Goal: Task Accomplishment & Management: Complete application form

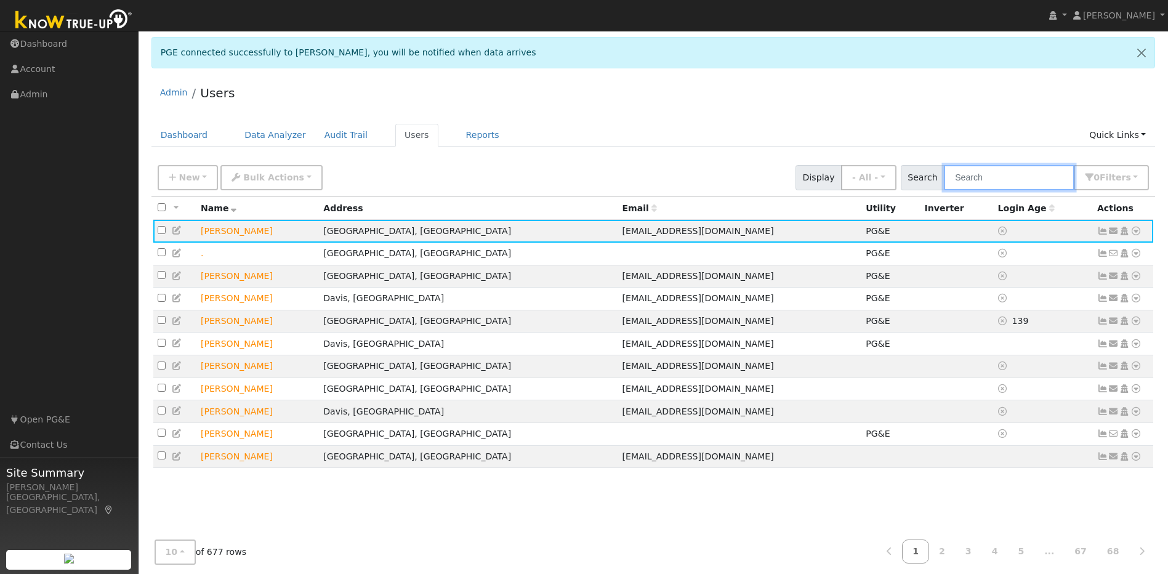
click at [613, 182] on input "text" at bounding box center [1009, 177] width 131 height 25
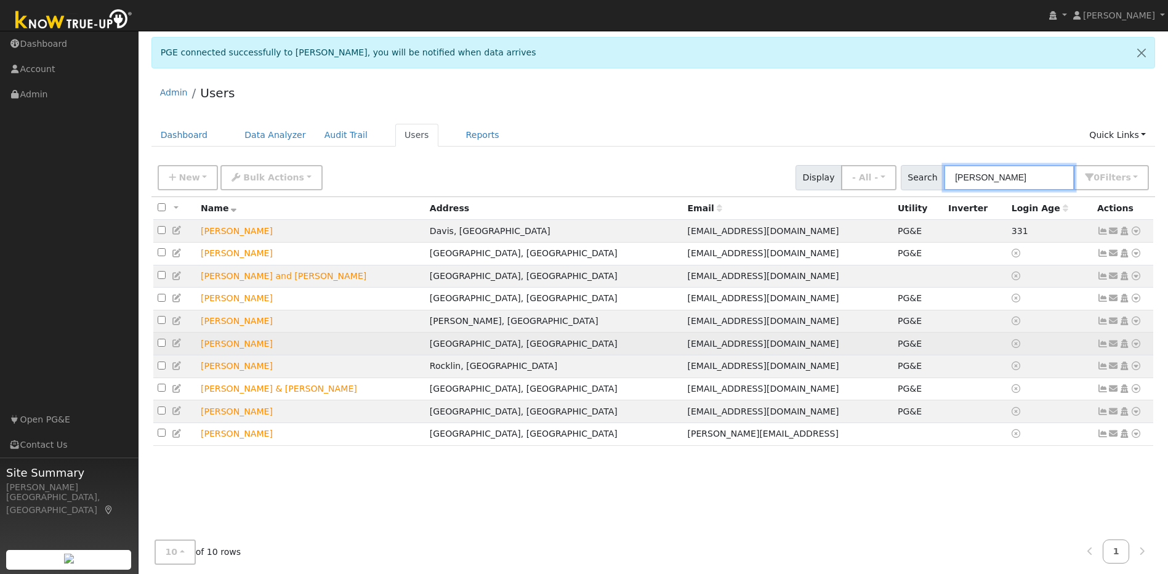
type input "[PERSON_NAME]"
click at [243, 355] on td "[PERSON_NAME]" at bounding box center [310, 344] width 229 height 23
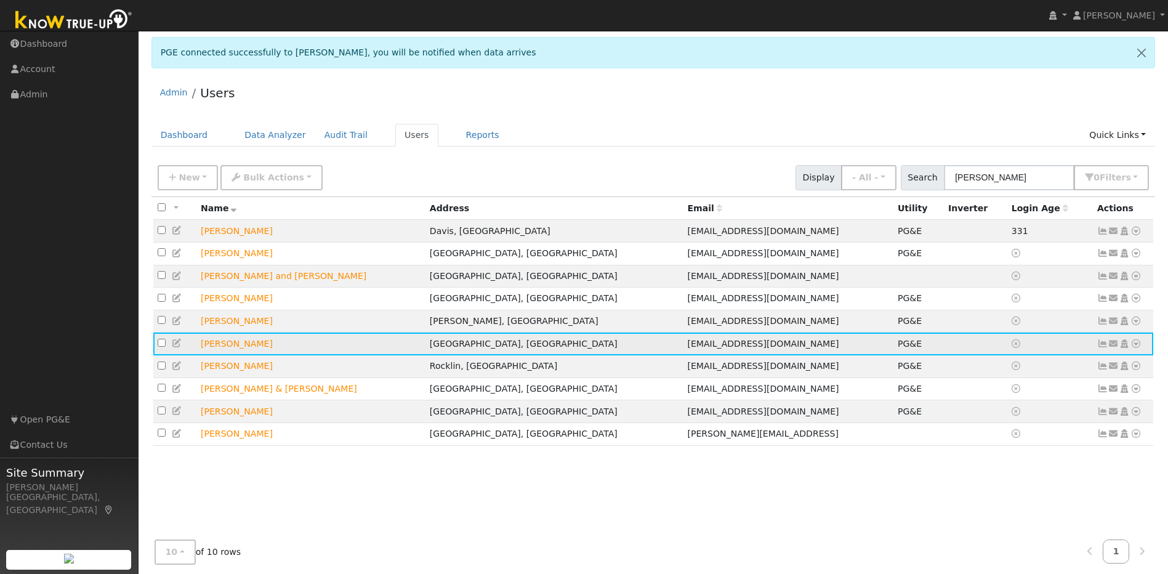
click at [613, 348] on icon at bounding box center [1103, 343] width 11 height 9
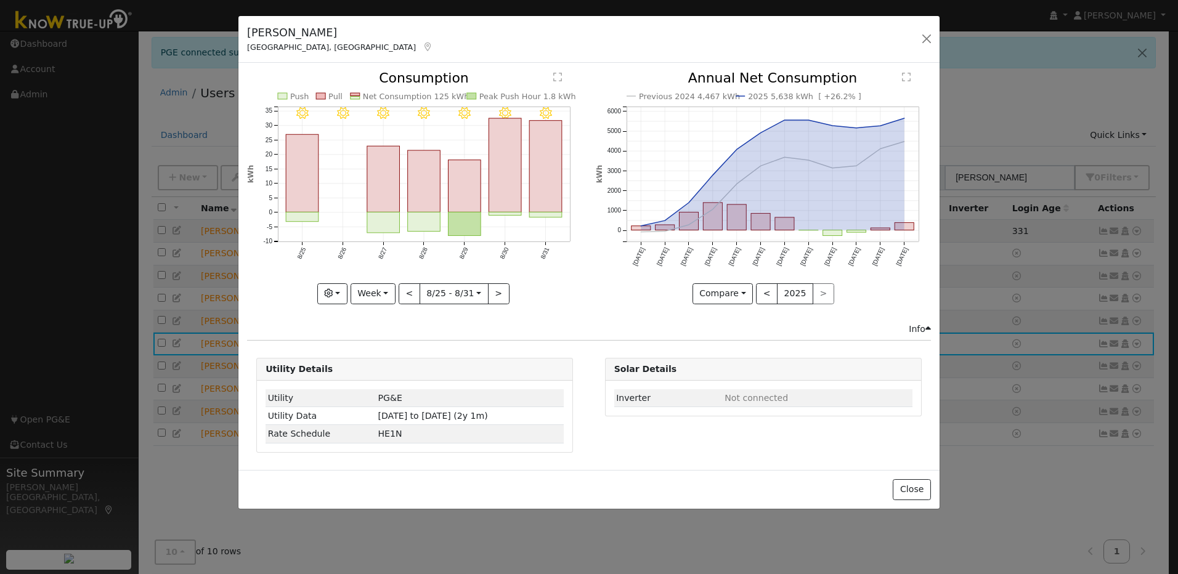
click at [613, 92] on div "[PERSON_NAME][GEOGRAPHIC_DATA][PERSON_NAME], [GEOGRAPHIC_DATA] Default Account …" at bounding box center [589, 287] width 1178 height 574
click at [613, 394] on button "Close" at bounding box center [911, 489] width 38 height 21
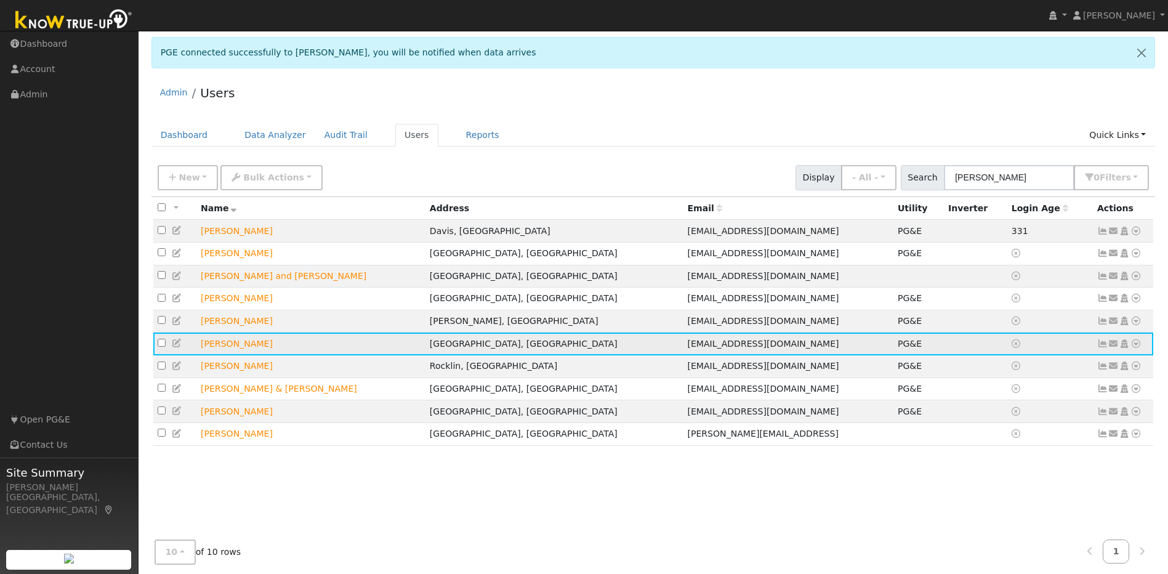
click at [176, 347] on icon at bounding box center [177, 343] width 11 height 9
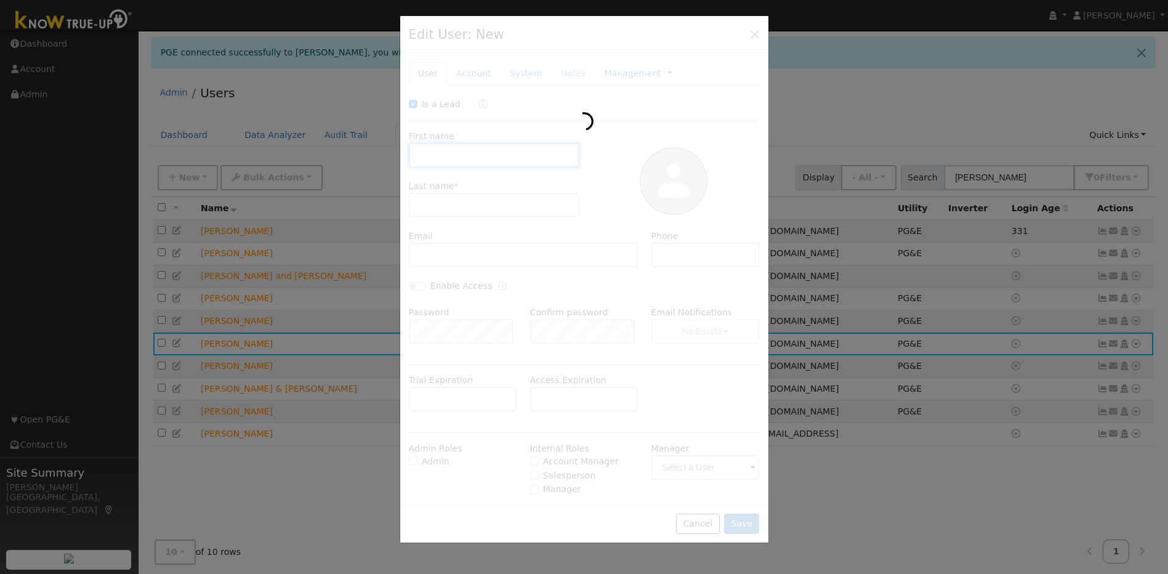
checkbox input "true"
type input "[PERSON_NAME]"
type input "[EMAIL_ADDRESS][DOMAIN_NAME]"
type input "[PHONE_NUMBER]"
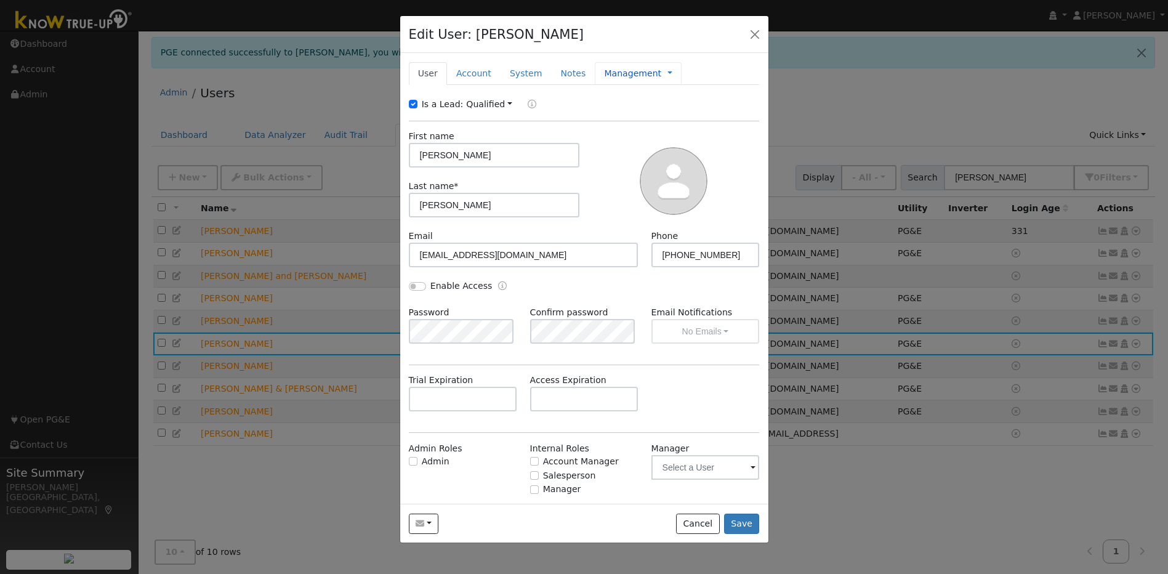
click at [613, 76] on link "Management" at bounding box center [632, 73] width 57 height 13
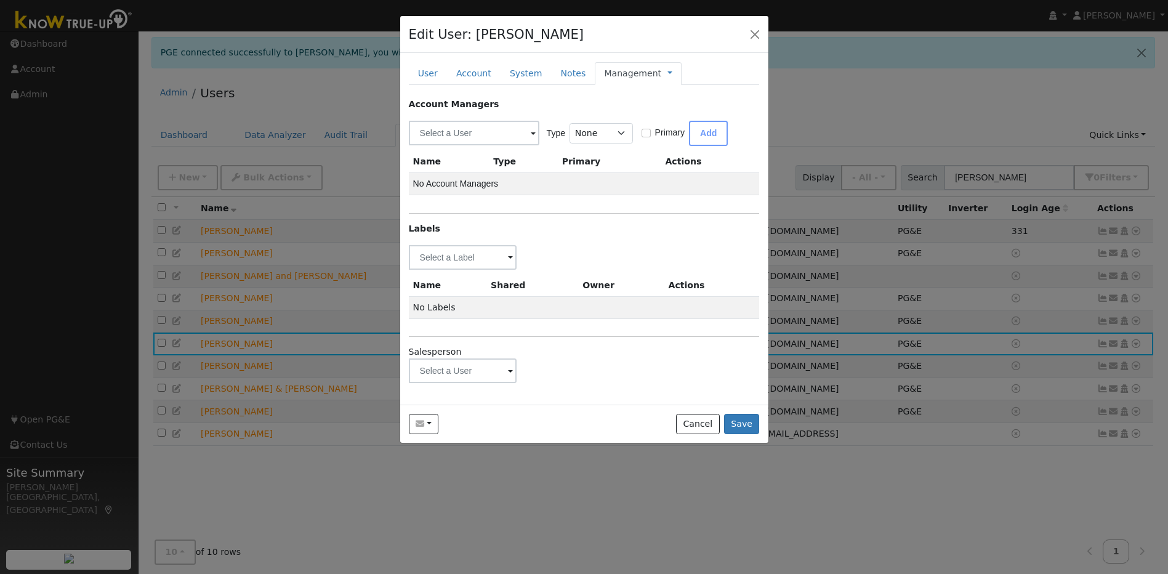
click at [511, 265] on span at bounding box center [510, 258] width 5 height 14
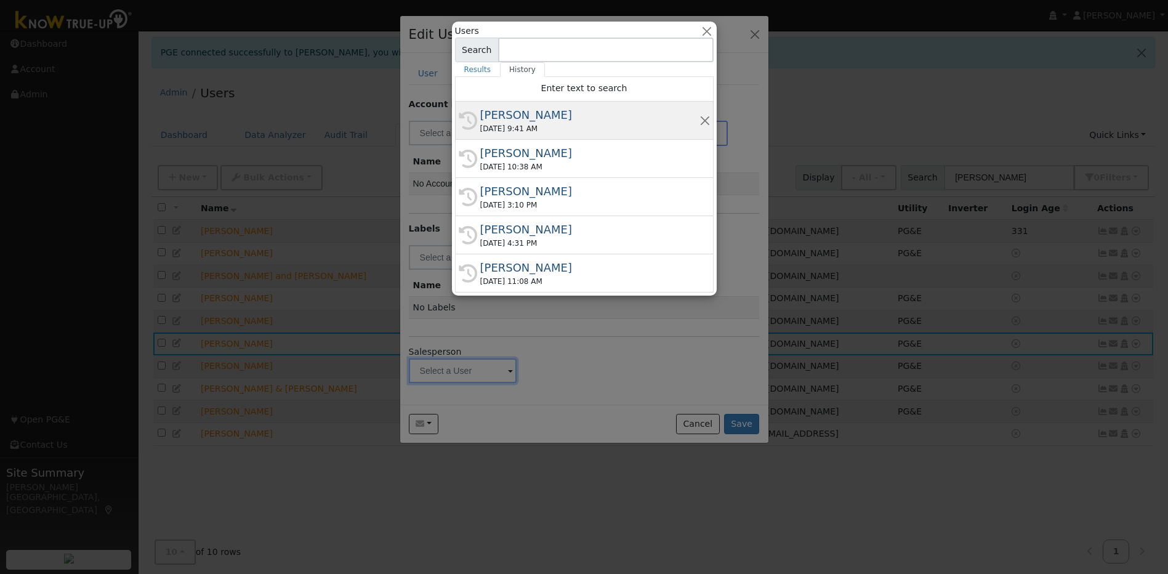
click at [532, 113] on div "[PERSON_NAME]" at bounding box center [589, 115] width 219 height 17
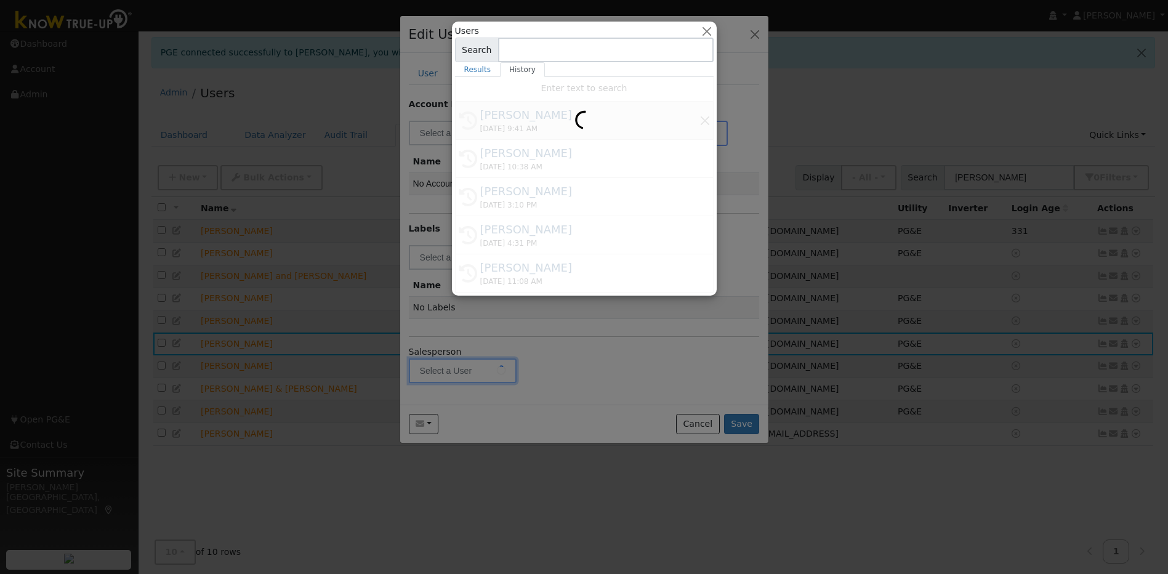
type input "[PERSON_NAME]"
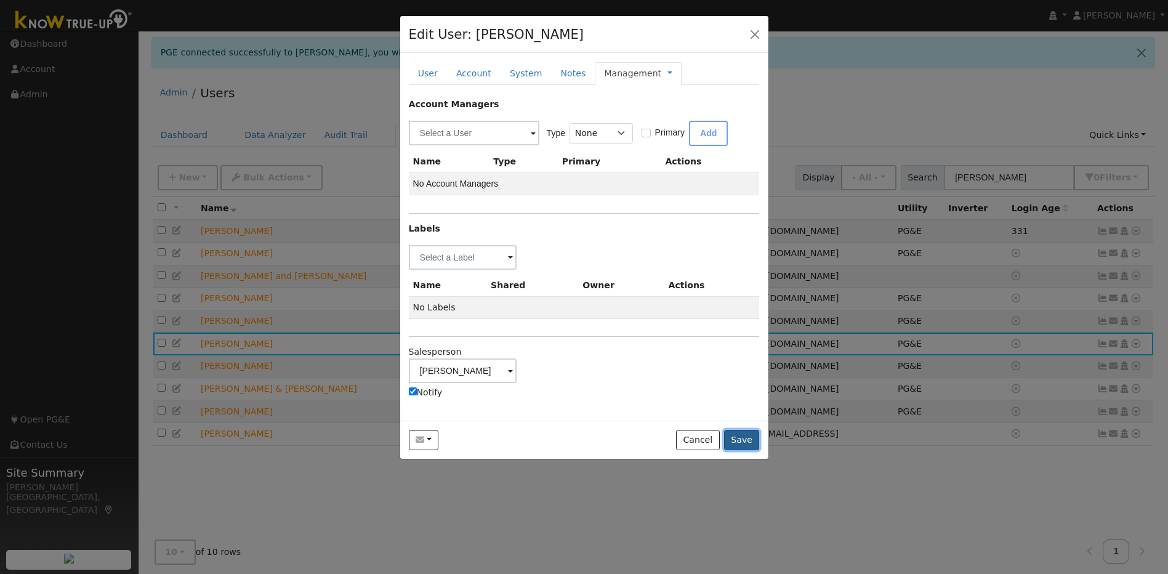
click at [613, 394] on button "Save" at bounding box center [742, 440] width 36 height 21
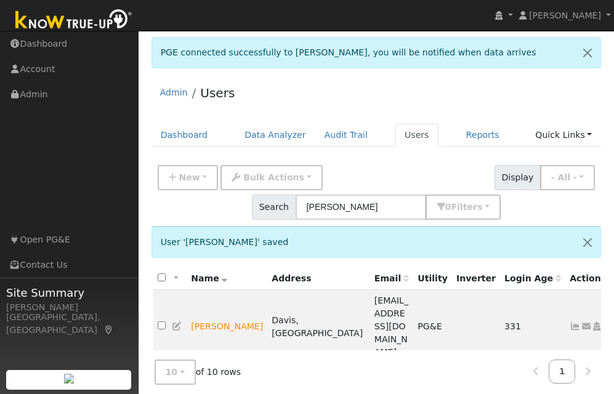
click at [525, 89] on div "Admin Users" at bounding box center [377, 96] width 450 height 38
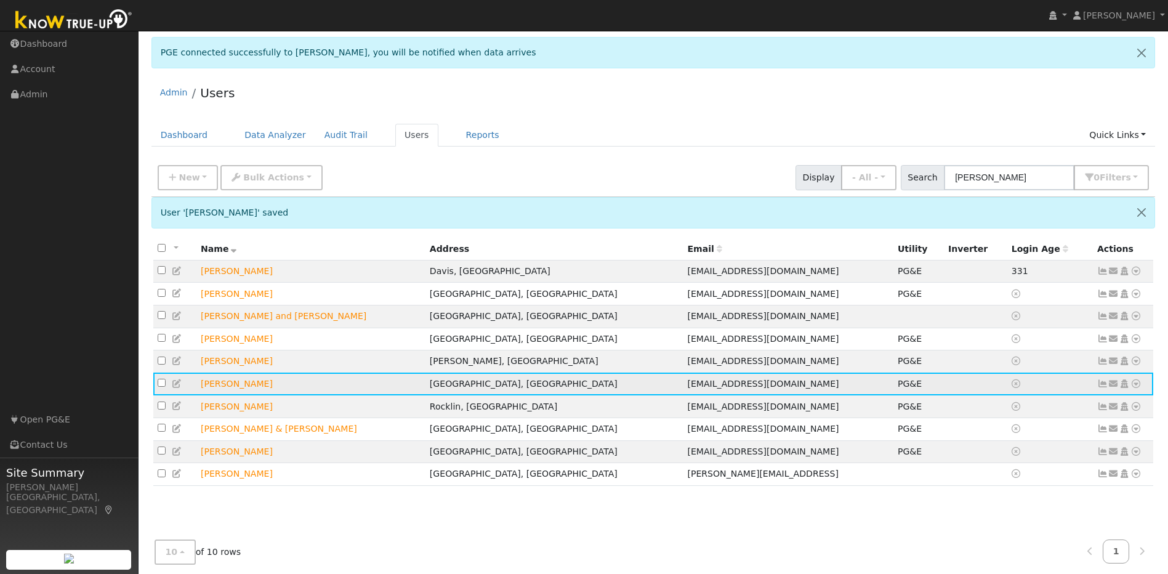
click at [179, 387] on icon at bounding box center [177, 383] width 11 height 9
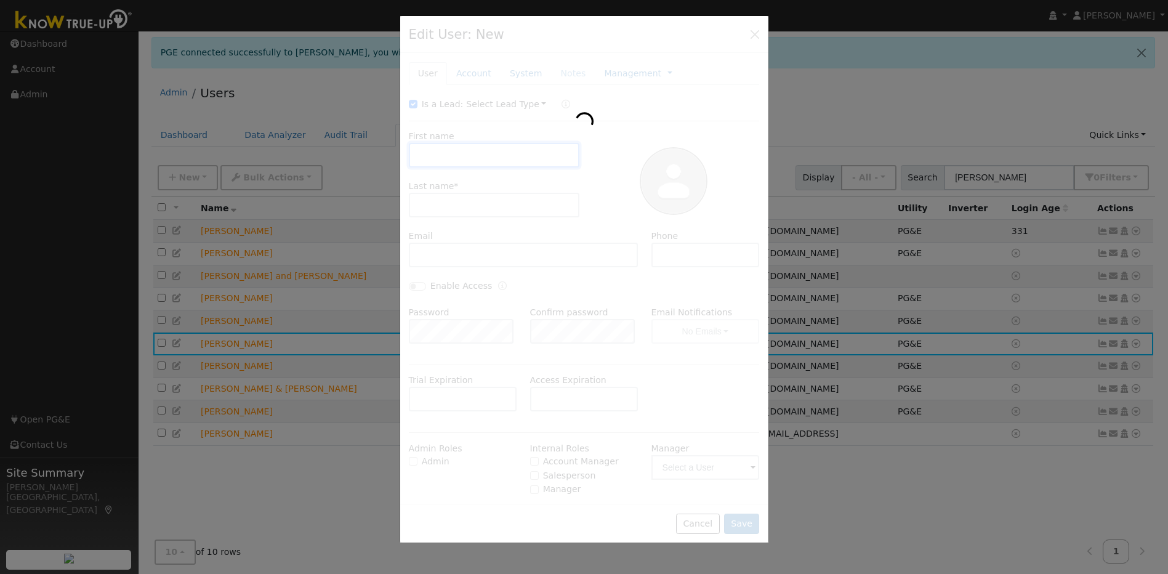
type input "[PERSON_NAME]"
type input "[EMAIL_ADDRESS][DOMAIN_NAME]"
type input "[PHONE_NUMBER]"
type input "[PERSON_NAME]"
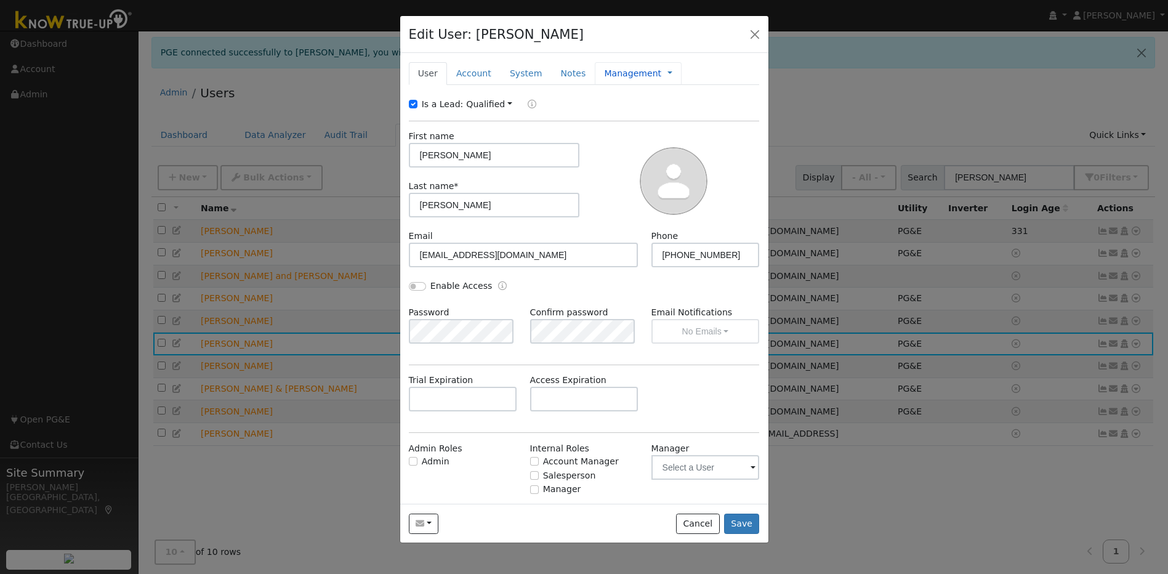
click at [604, 75] on link "Management" at bounding box center [632, 73] width 57 height 13
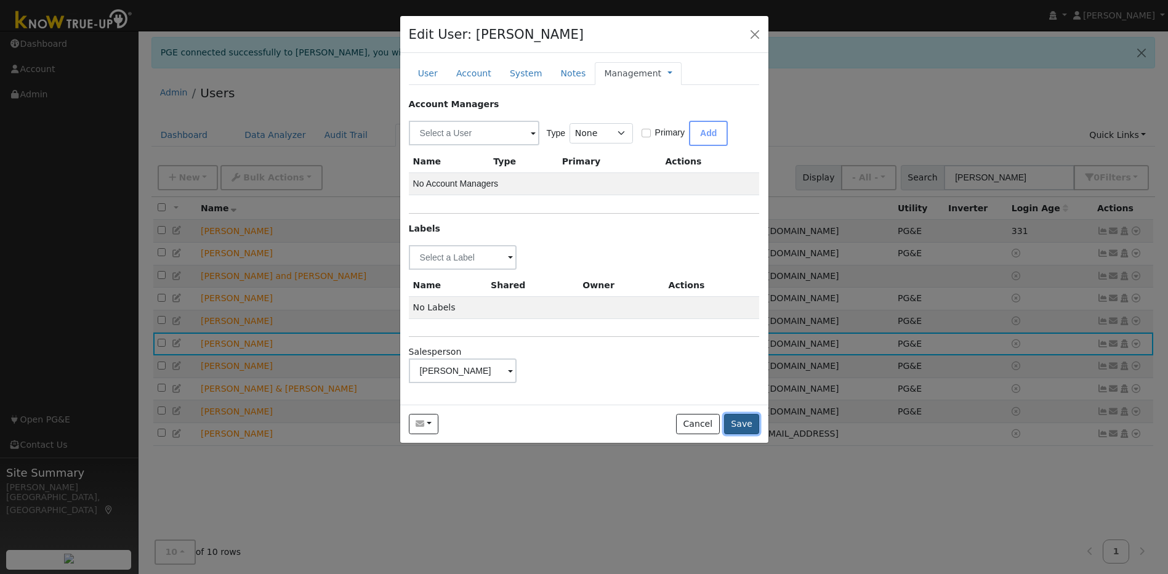
click at [613, 394] on button "Save" at bounding box center [742, 424] width 36 height 21
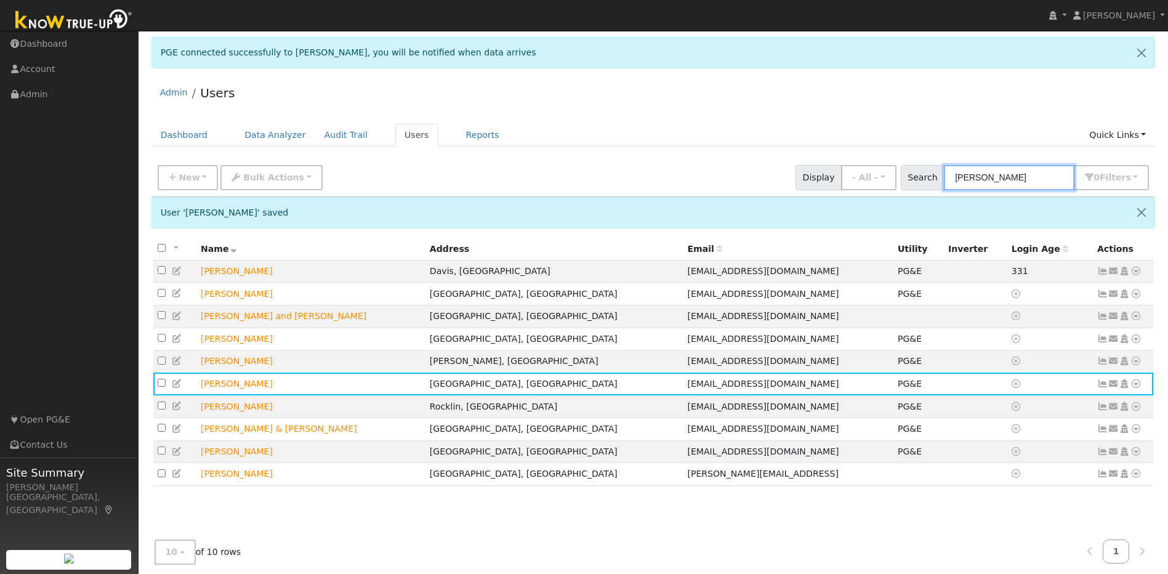
click at [613, 182] on input "[PERSON_NAME]" at bounding box center [1009, 177] width 131 height 25
type input "r"
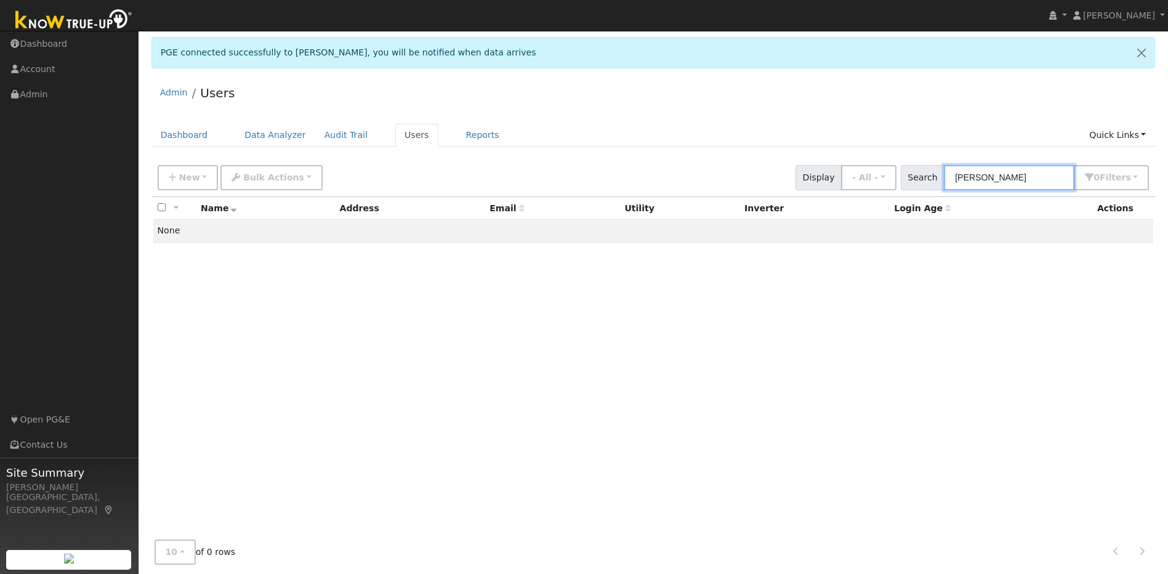
type input "[PERSON_NAME]"
drag, startPoint x: 1018, startPoint y: 179, endPoint x: 958, endPoint y: 184, distance: 60.6
click at [613, 184] on input "[PERSON_NAME]" at bounding box center [1009, 177] width 131 height 25
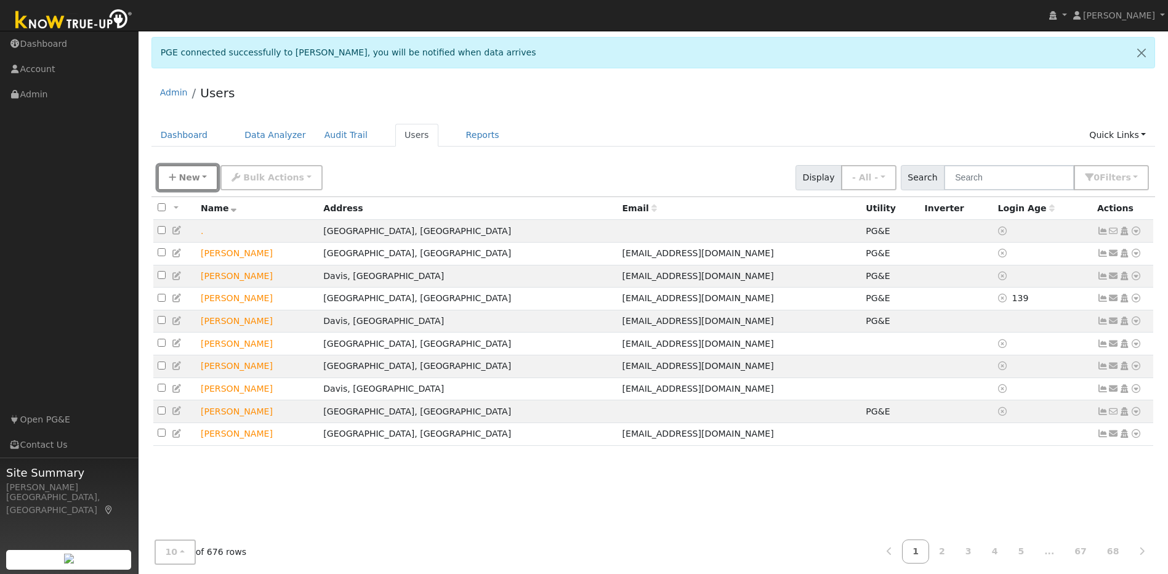
click at [182, 180] on span "New" at bounding box center [189, 177] width 21 height 10
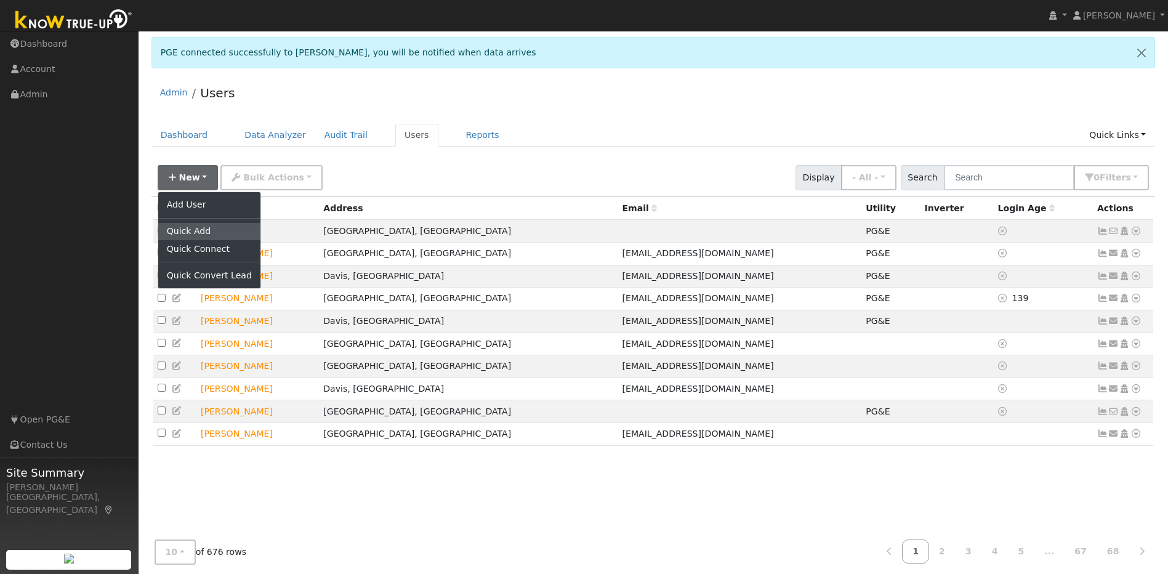
click at [190, 226] on link "Quick Add" at bounding box center [209, 231] width 102 height 17
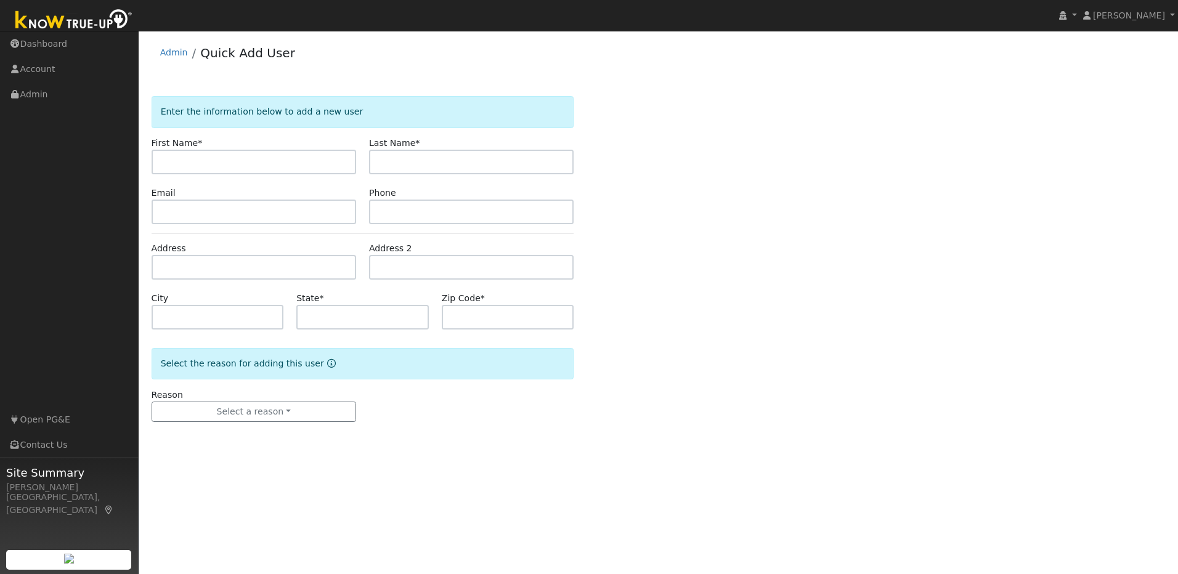
click at [214, 164] on input "text" at bounding box center [254, 162] width 204 height 25
paste input "Terry"
type input "Terry"
paste input "Minton"
type input "Minton"
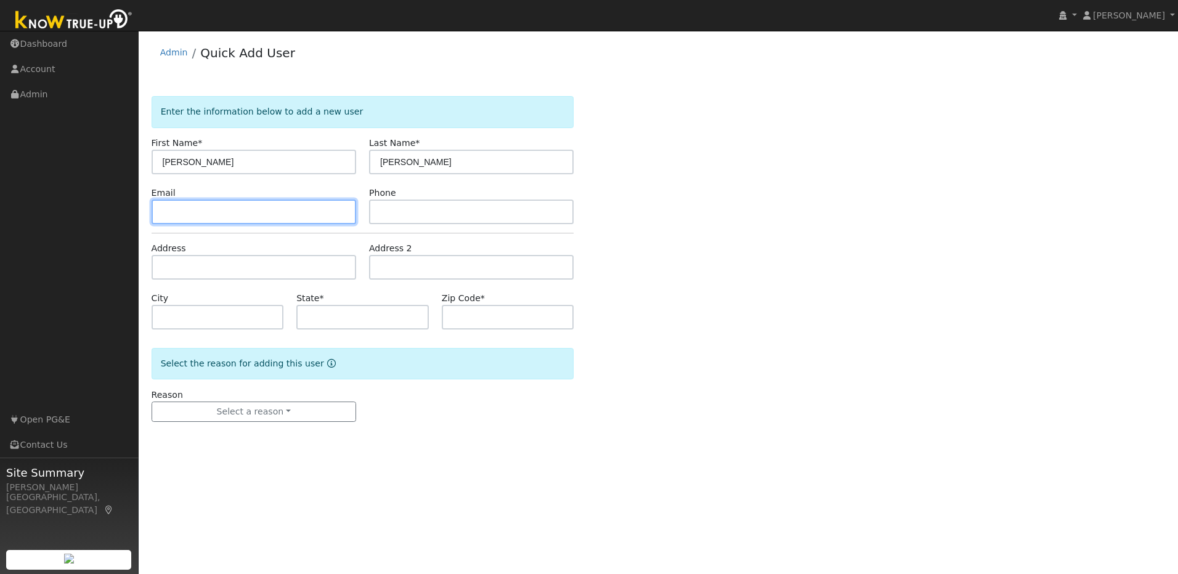
click at [230, 210] on input "text" at bounding box center [254, 212] width 204 height 25
paste input "trminton@yahoo.com"
type input "trminton@yahoo.com"
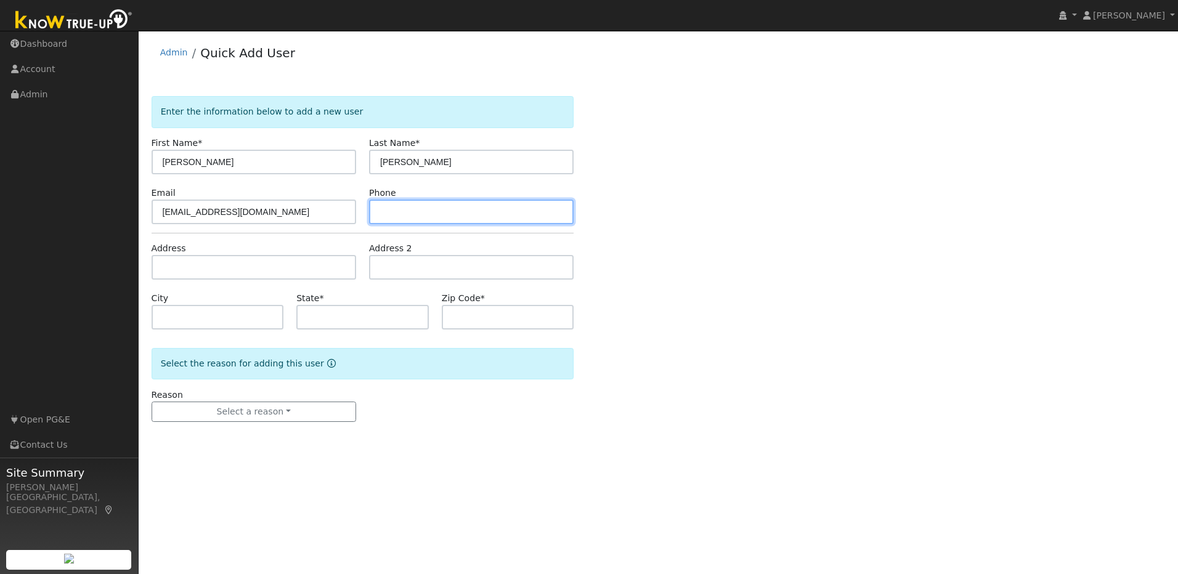
paste input "916-274-4667"
type input "916-274-4667"
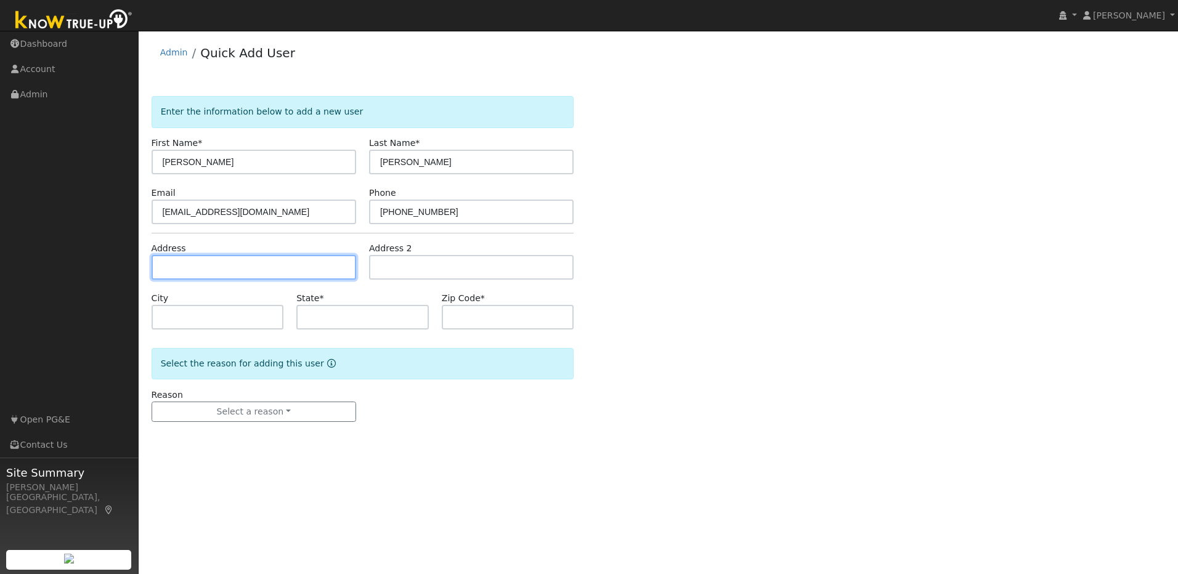
drag, startPoint x: 291, startPoint y: 269, endPoint x: 155, endPoint y: 302, distance: 140.1
click at [291, 269] on input "text" at bounding box center [254, 267] width 204 height 25
paste input "4020 American River Drive"
type input "4020 American River Drive"
type input "Sacramento"
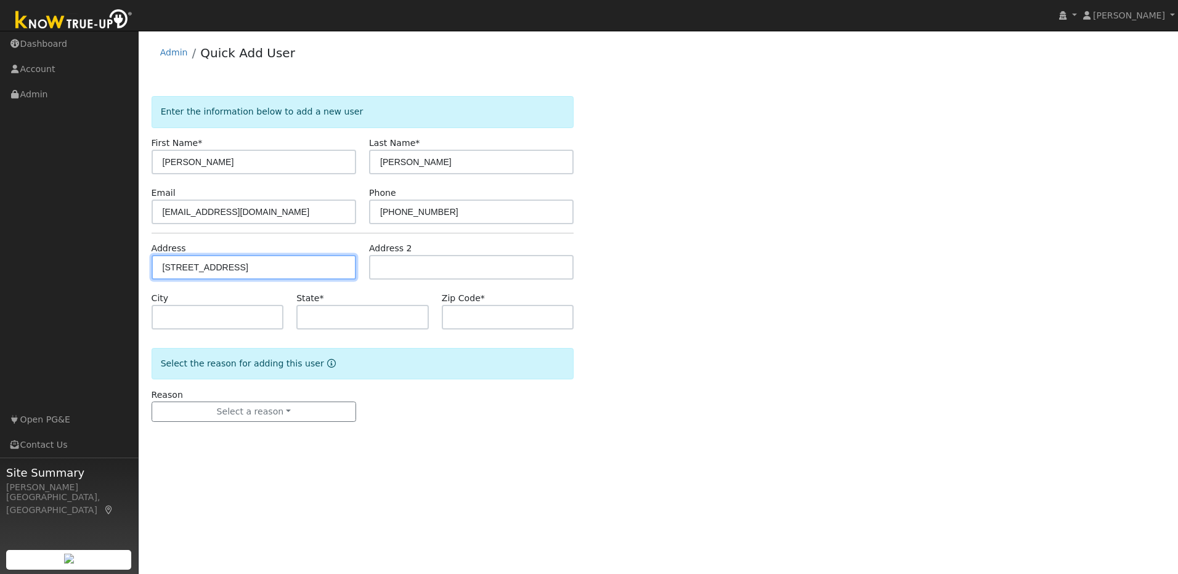
type input "CA"
type input "95864"
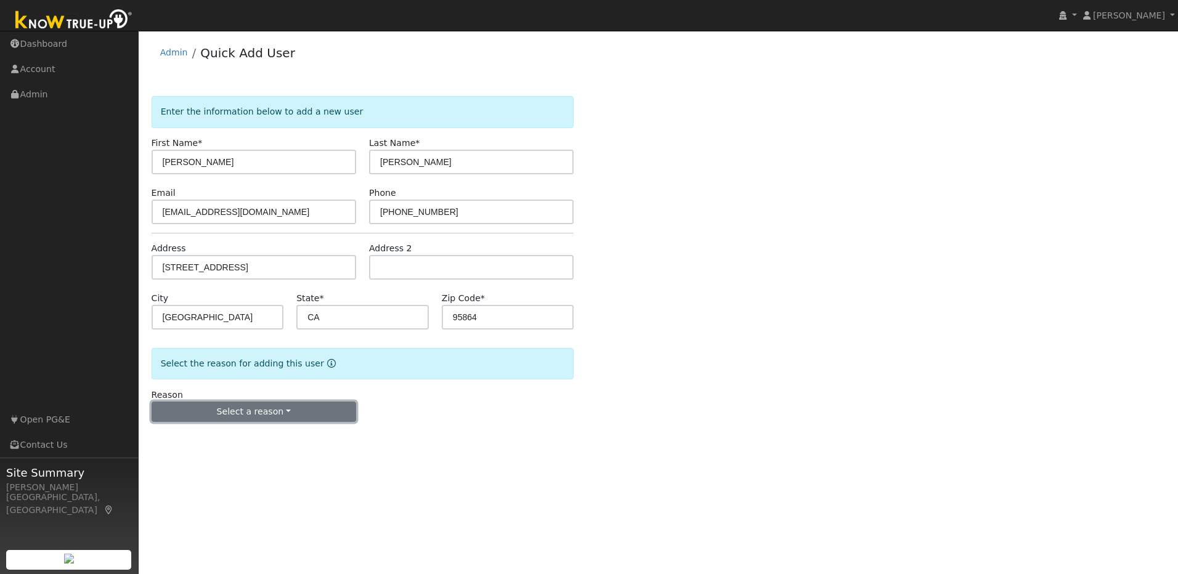
click at [304, 412] on button "Select a reason" at bounding box center [254, 412] width 204 height 21
click at [196, 436] on link "New lead" at bounding box center [220, 437] width 136 height 17
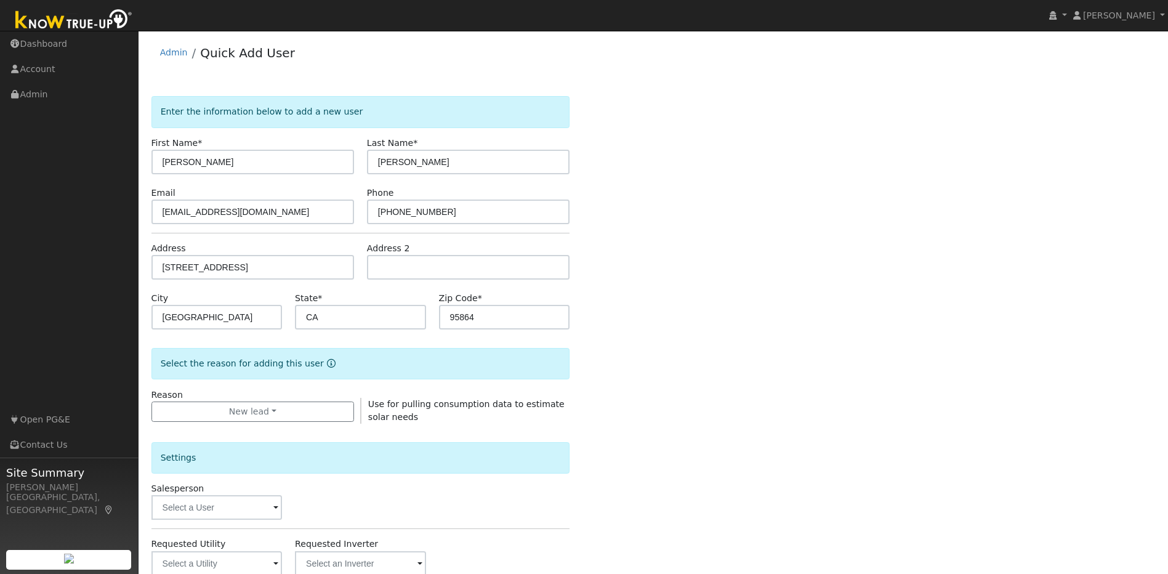
scroll to position [224, 0]
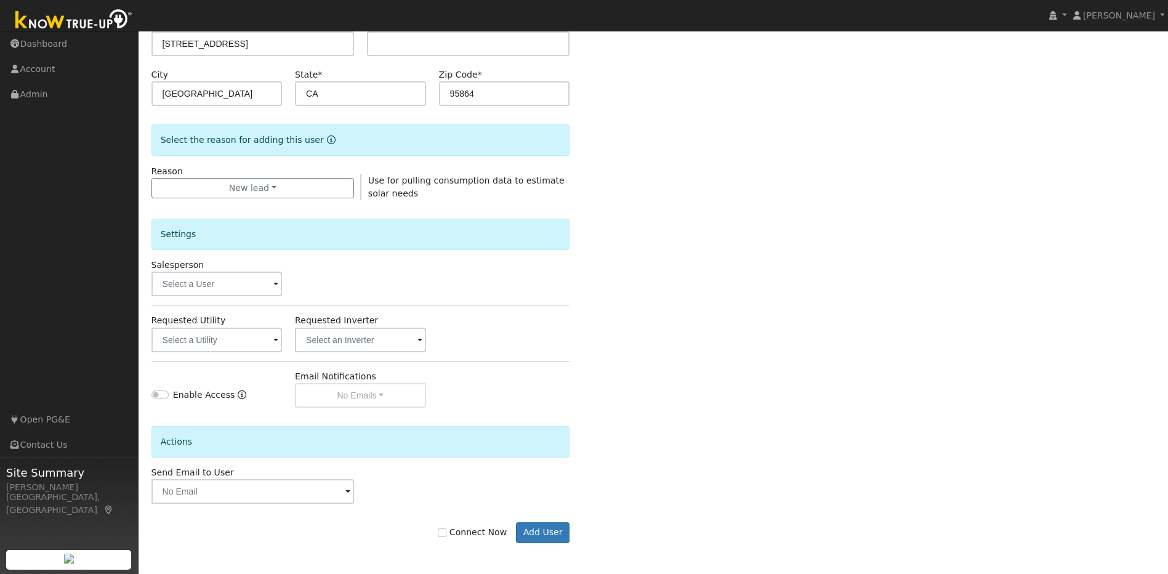
click at [276, 280] on span at bounding box center [275, 285] width 5 height 14
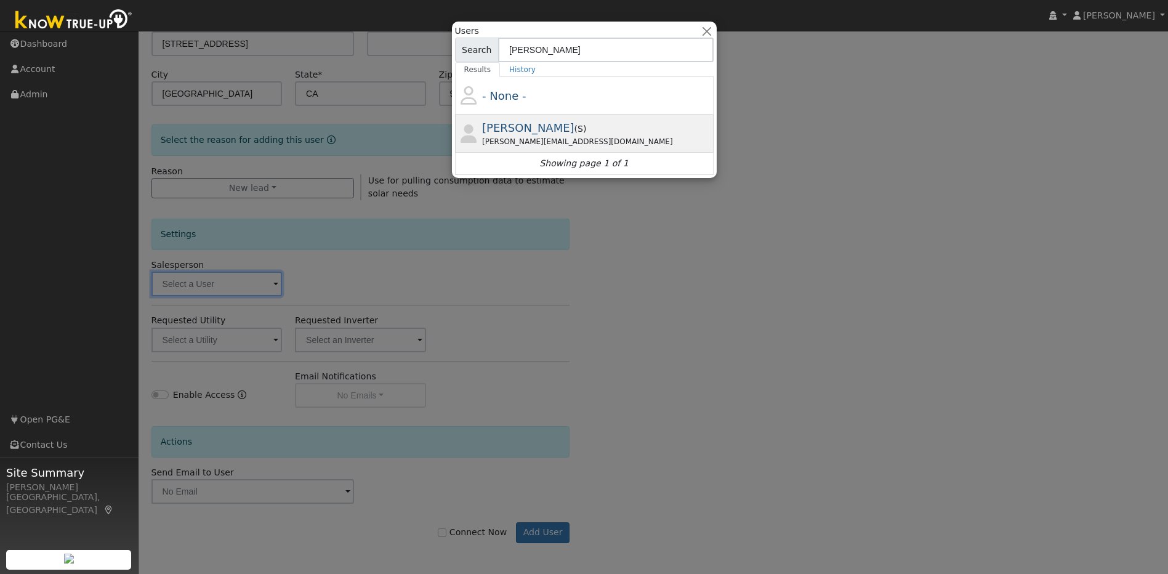
type input "Munro"
click at [508, 132] on span "[PERSON_NAME]" at bounding box center [528, 127] width 92 height 13
type input "[PERSON_NAME]"
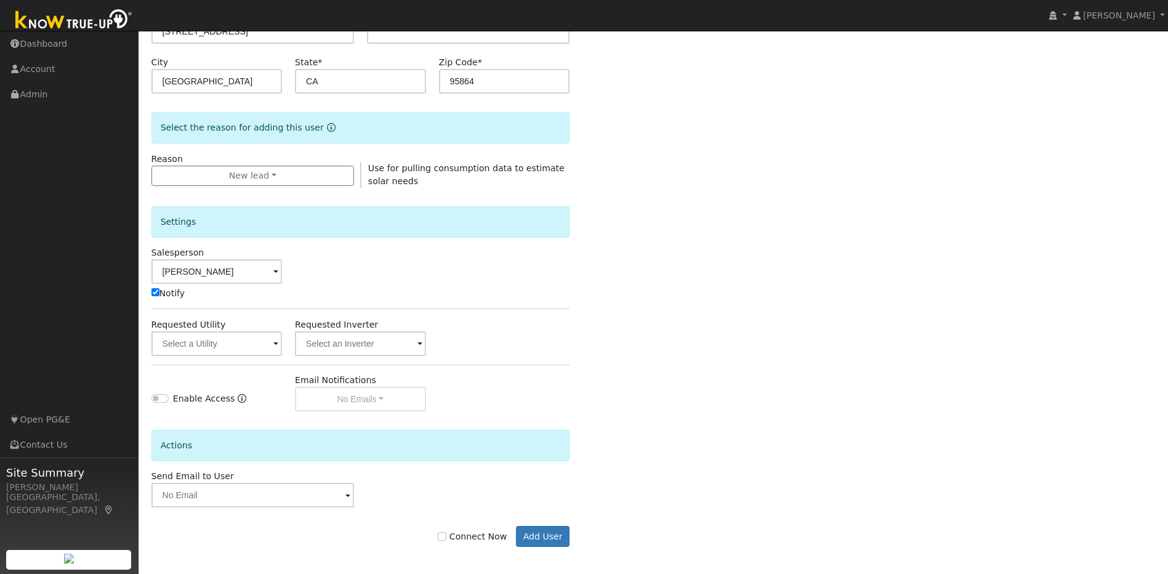
scroll to position [240, 0]
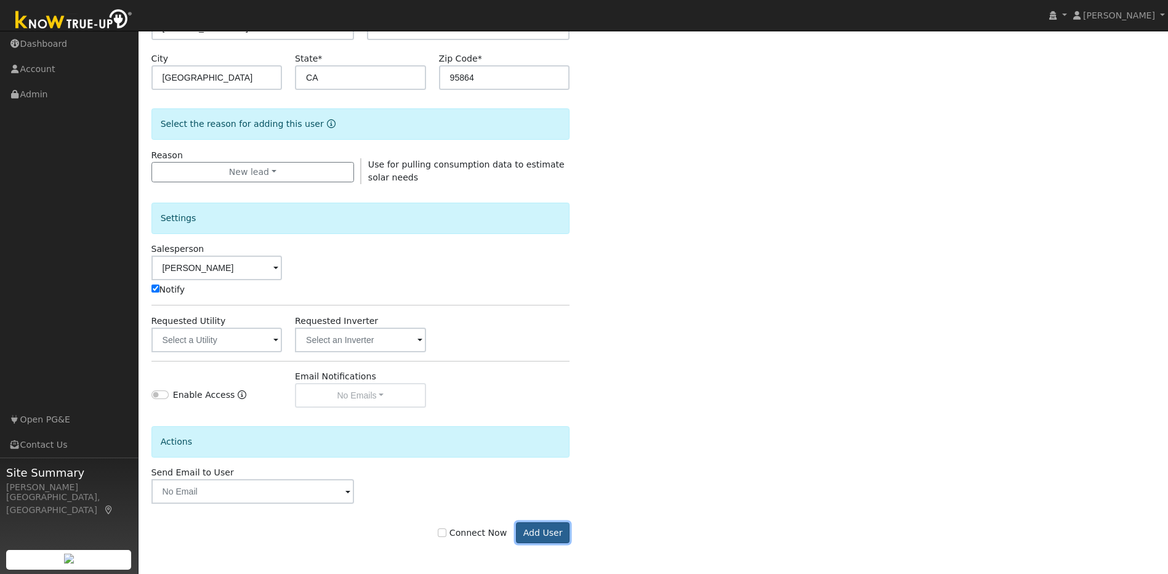
click at [536, 538] on button "Add User" at bounding box center [543, 532] width 54 height 21
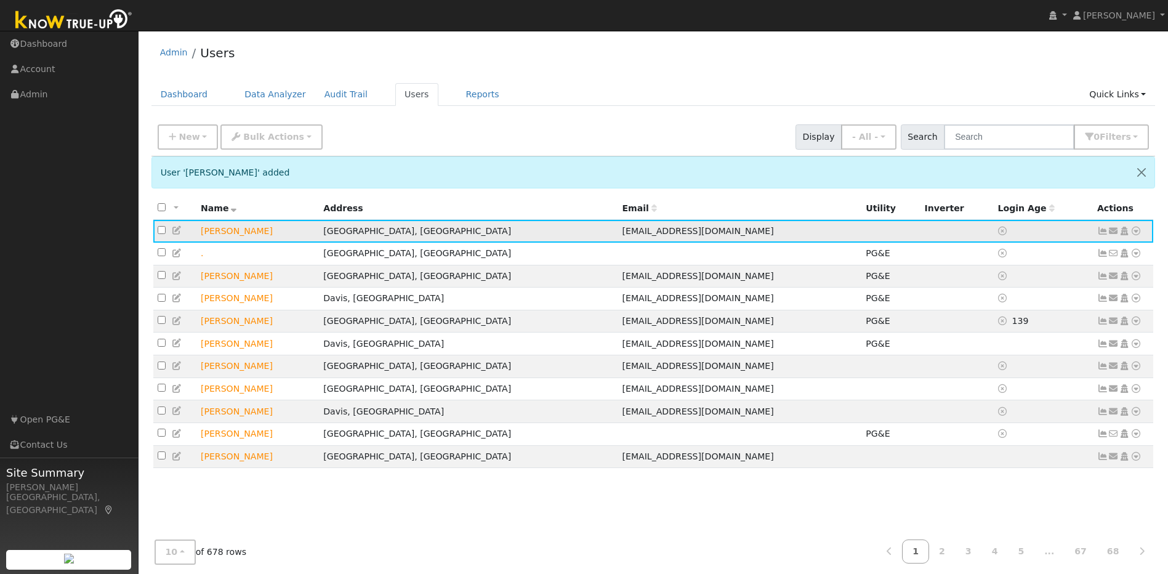
click at [1135, 233] on icon at bounding box center [1136, 231] width 11 height 9
click at [1026, 303] on link "Import From CSV" at bounding box center [1006, 297] width 91 height 17
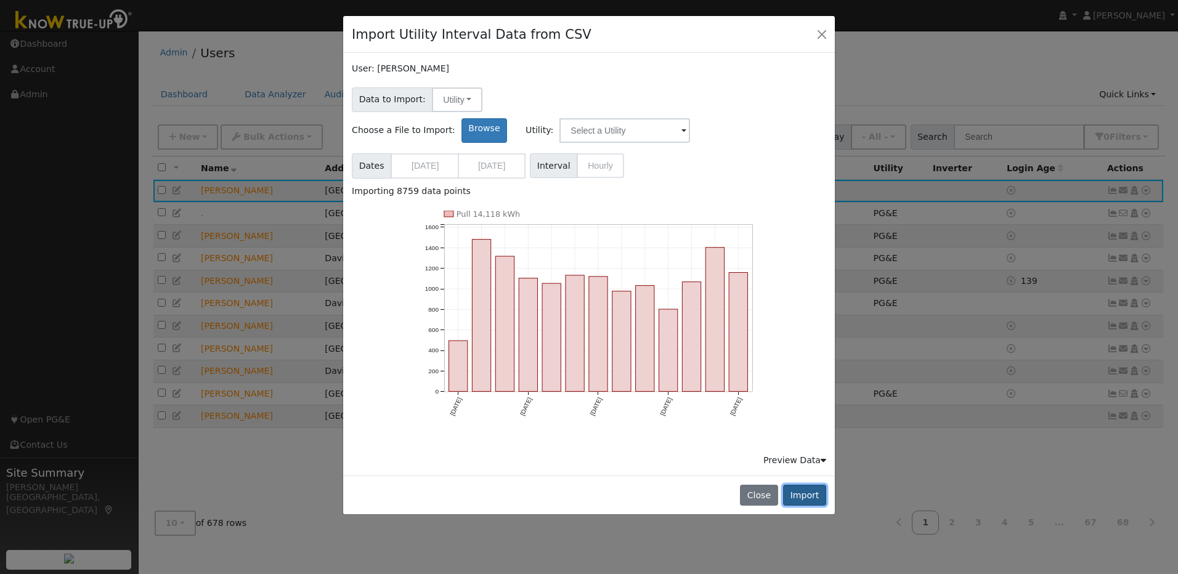
click at [817, 485] on button "Import" at bounding box center [804, 495] width 43 height 21
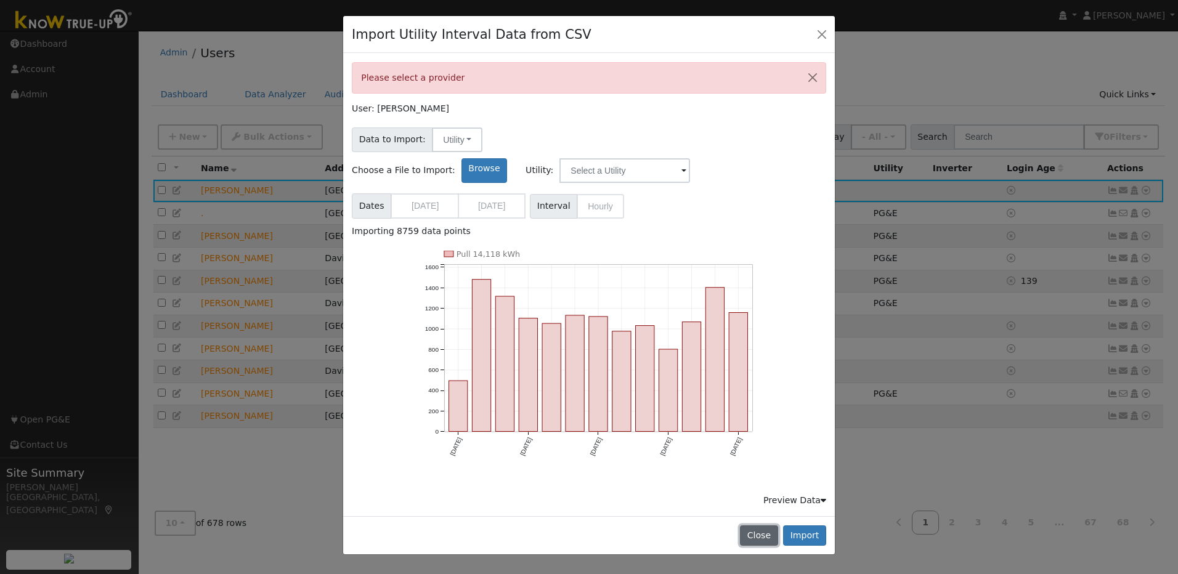
click at [758, 525] on button "Close" at bounding box center [759, 535] width 38 height 21
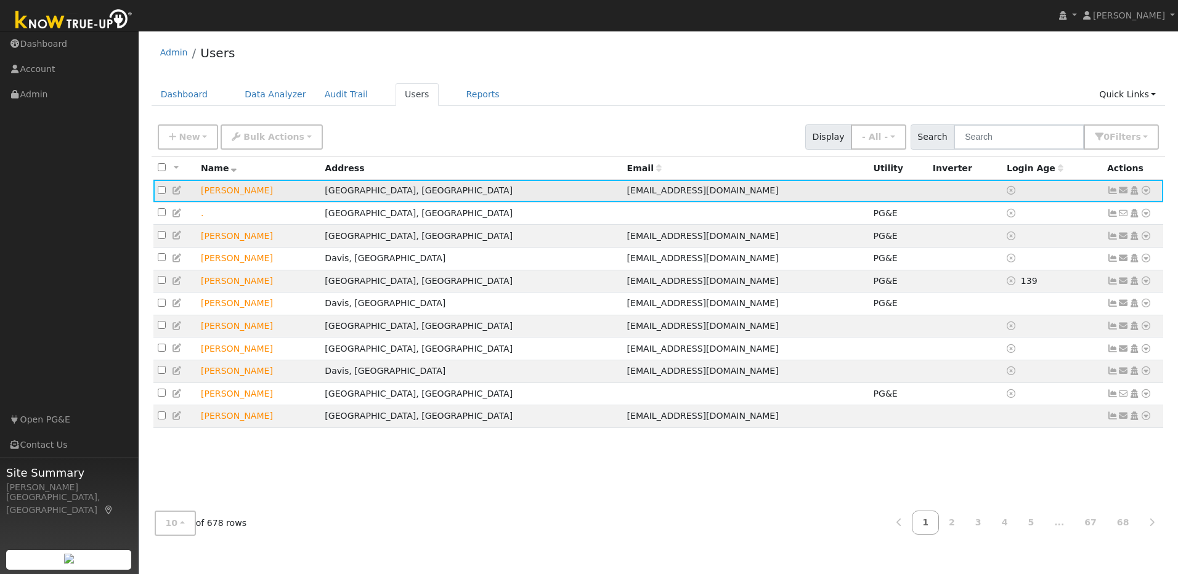
click at [1146, 191] on icon at bounding box center [1145, 190] width 11 height 9
click at [1029, 262] on link "Import From CSV" at bounding box center [1015, 257] width 91 height 17
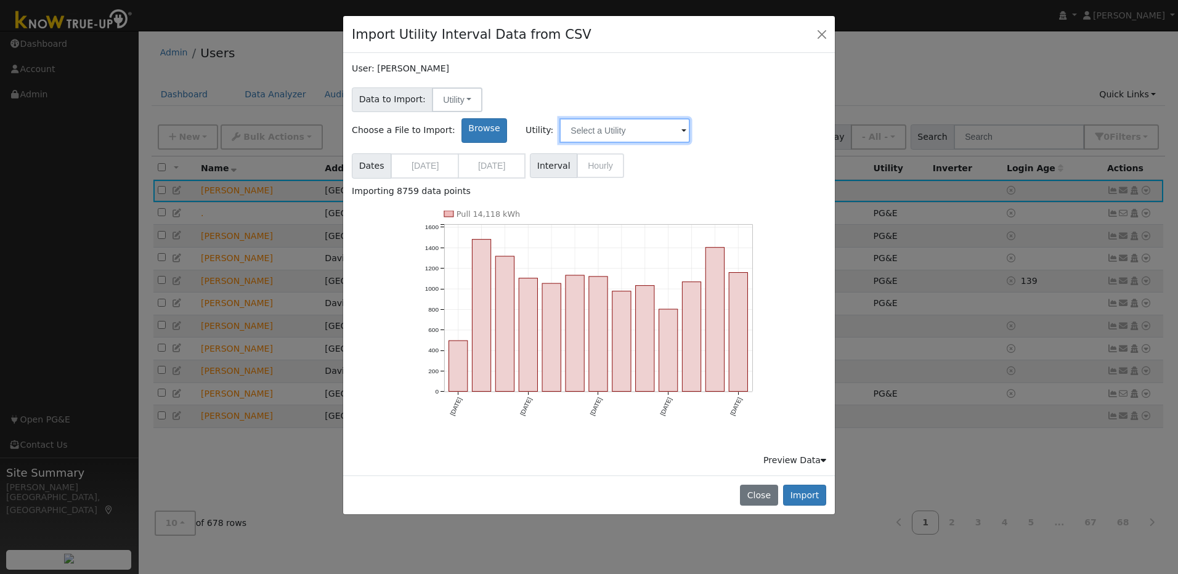
click at [690, 118] on input "text" at bounding box center [624, 130] width 131 height 25
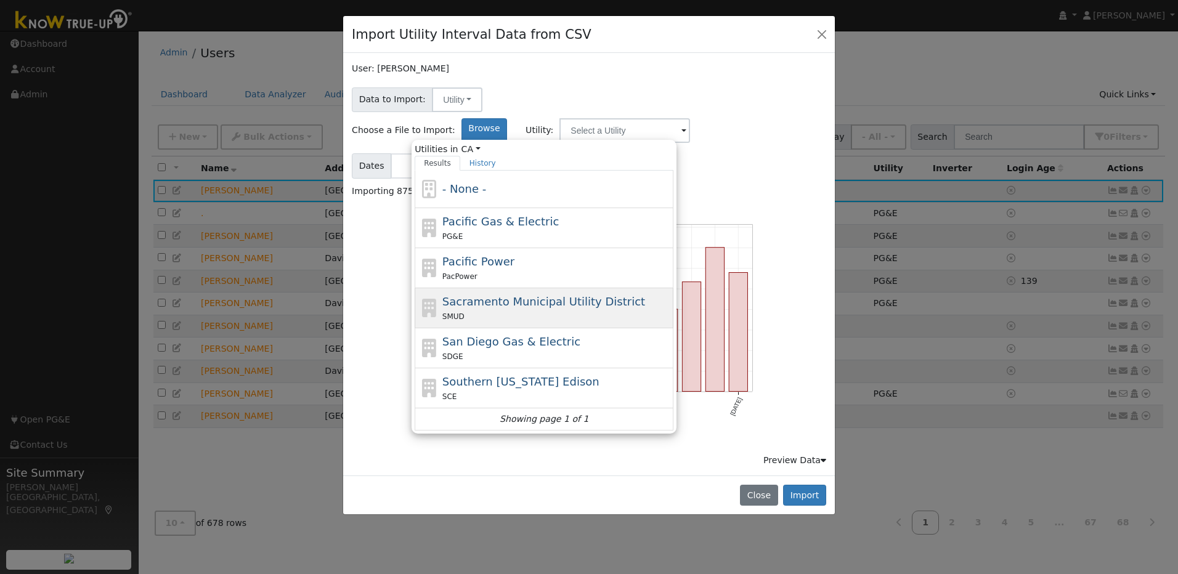
click at [603, 295] on span "Sacramento Municipal Utility District" at bounding box center [543, 301] width 203 height 13
type input "Sacramento Municipal Utility District"
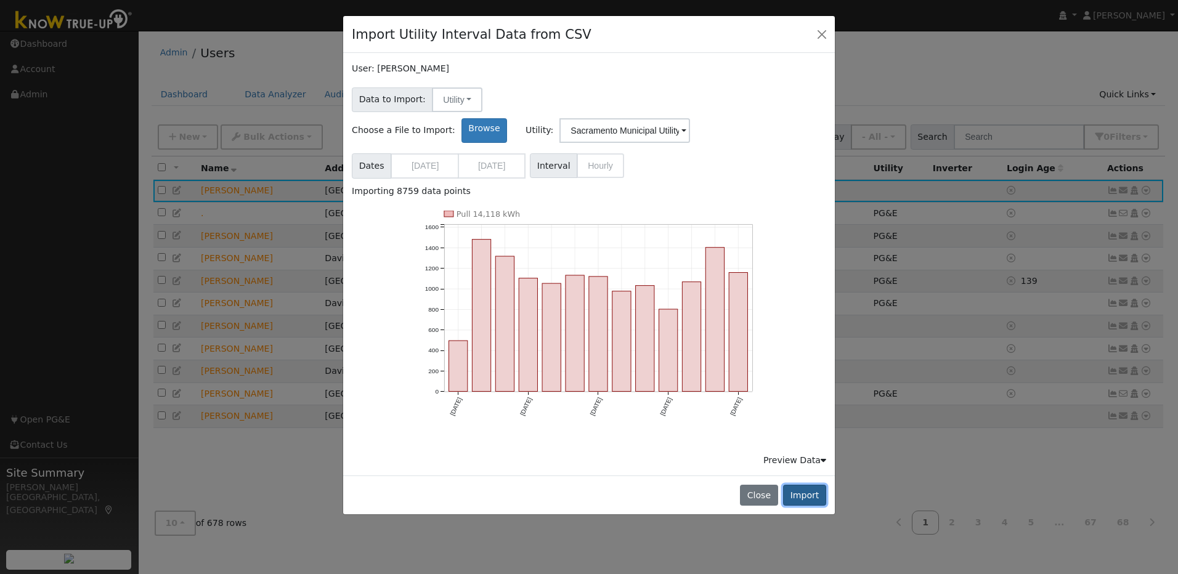
click at [807, 485] on button "Import" at bounding box center [804, 495] width 43 height 21
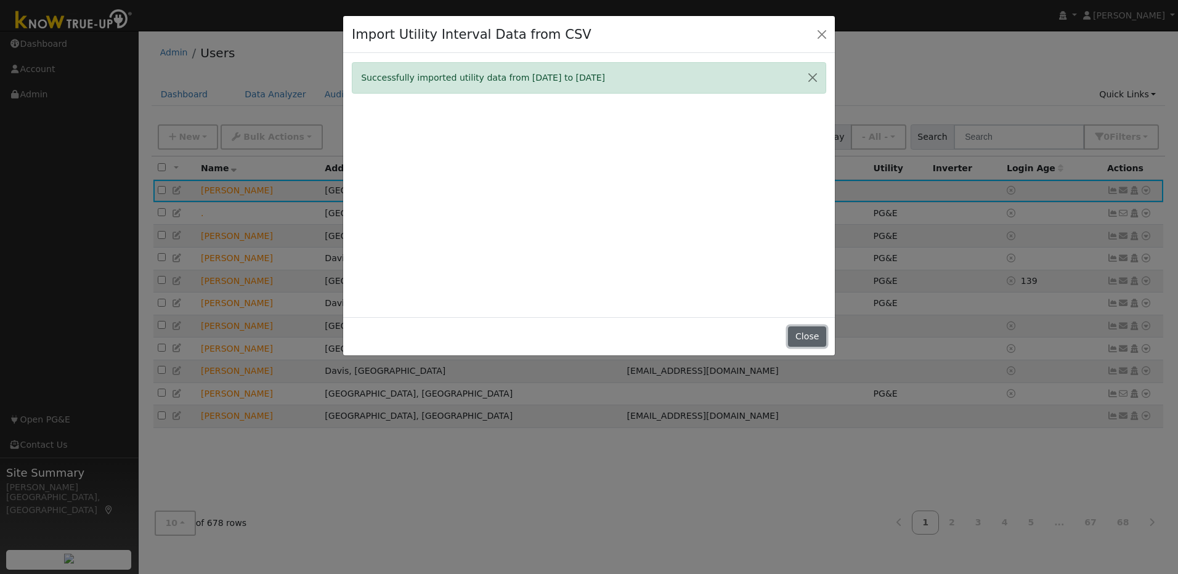
click at [817, 339] on button "Close" at bounding box center [807, 336] width 38 height 21
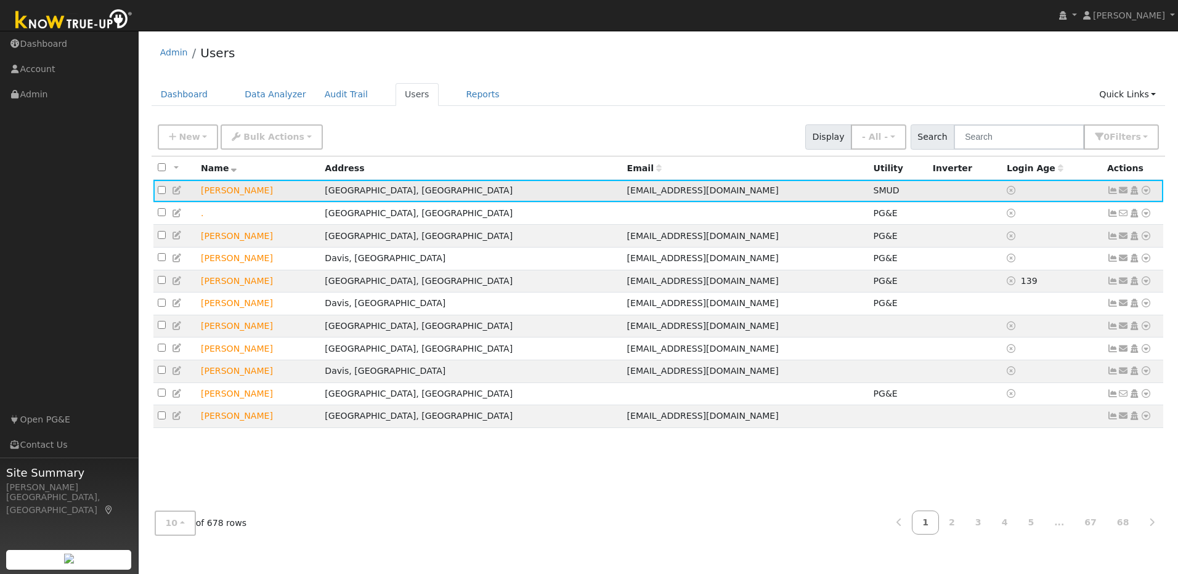
click at [1111, 191] on icon at bounding box center [1112, 190] width 11 height 9
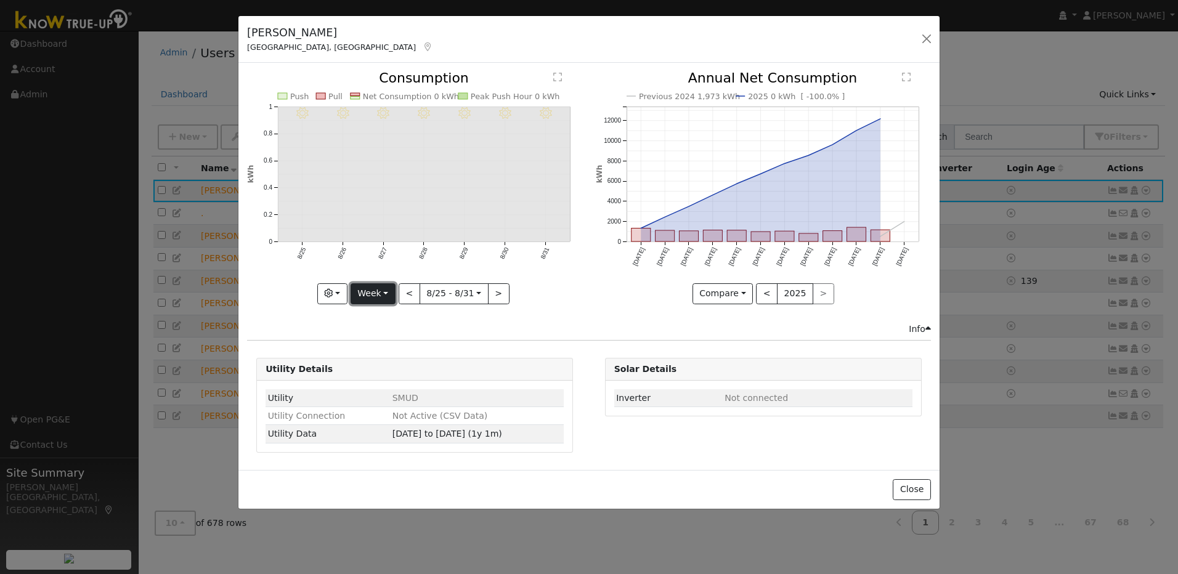
click at [374, 294] on button "Week" at bounding box center [372, 293] width 45 height 21
click at [374, 374] on link "Year" at bounding box center [394, 370] width 86 height 17
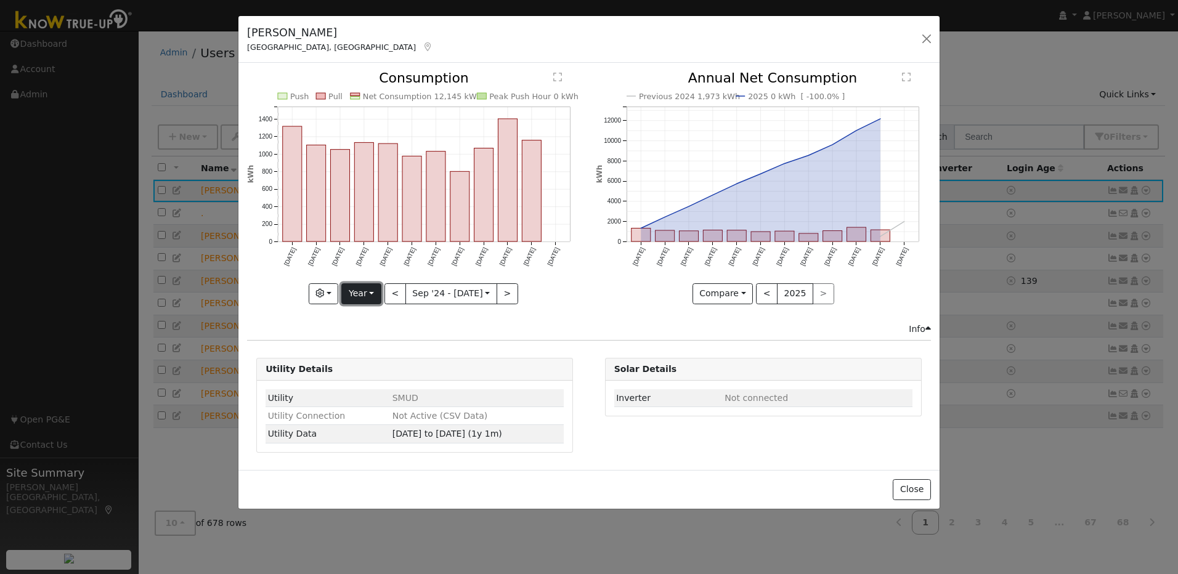
click at [355, 295] on button "Year" at bounding box center [360, 293] width 39 height 21
click at [575, 322] on div "Push Pull Net Consumption 12,145 kWh Peak Push Hour 0 kWh Sep '24 Oct '24 Nov '…" at bounding box center [415, 196] width 348 height 251
click at [398, 294] on button "<" at bounding box center [395, 293] width 22 height 21
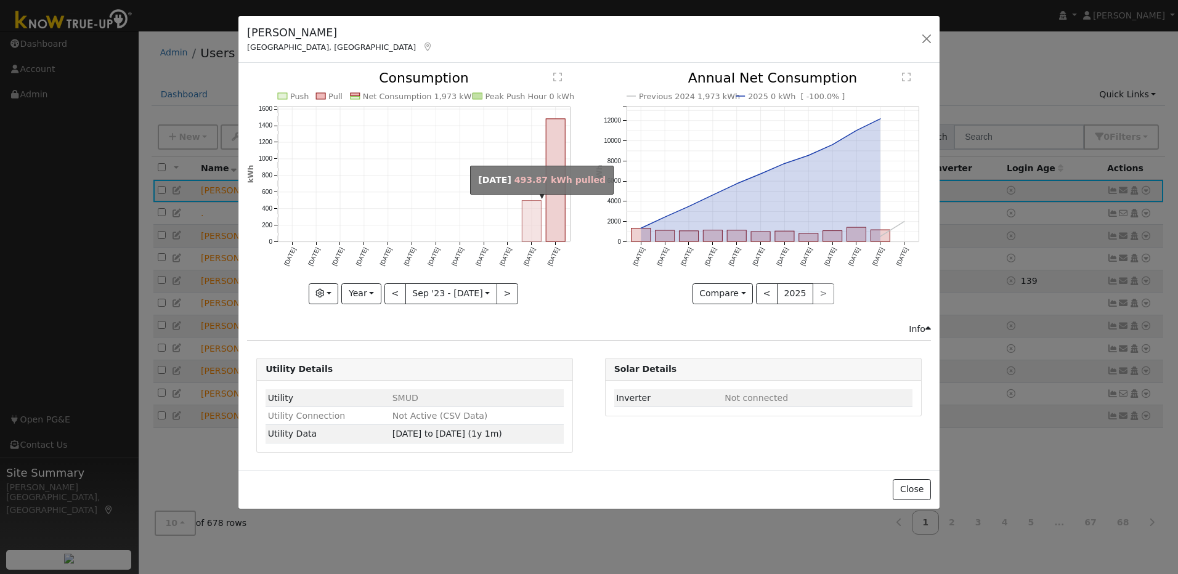
click at [535, 226] on rect "onclick=""" at bounding box center [531, 221] width 19 height 41
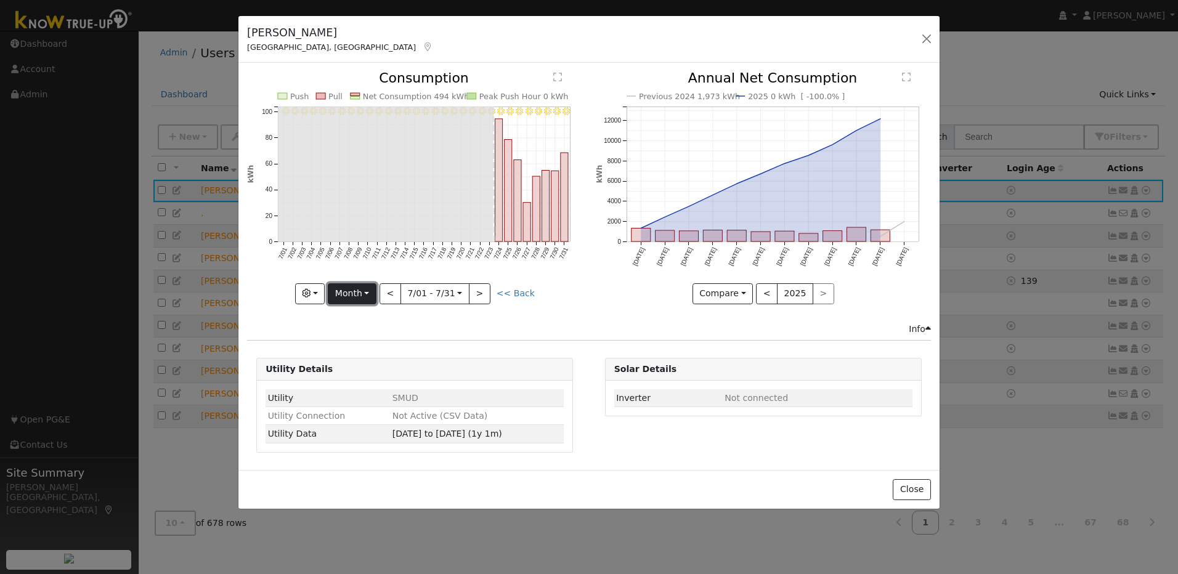
click at [361, 294] on button "Month" at bounding box center [352, 293] width 49 height 21
click at [357, 364] on link "Year" at bounding box center [371, 370] width 86 height 17
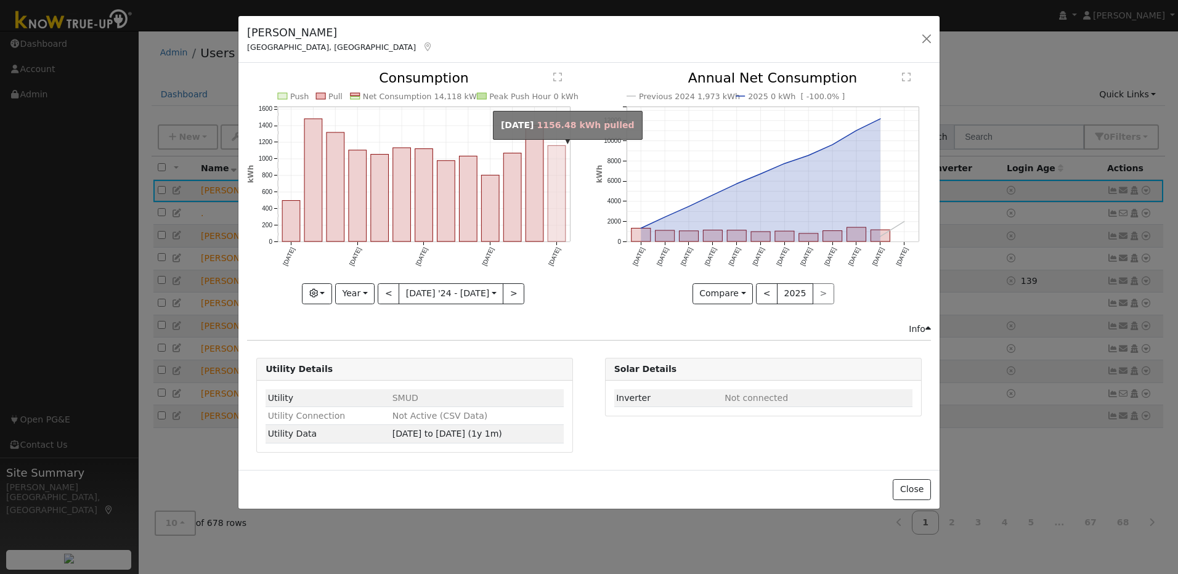
click at [556, 237] on rect "onclick=""" at bounding box center [557, 194] width 18 height 96
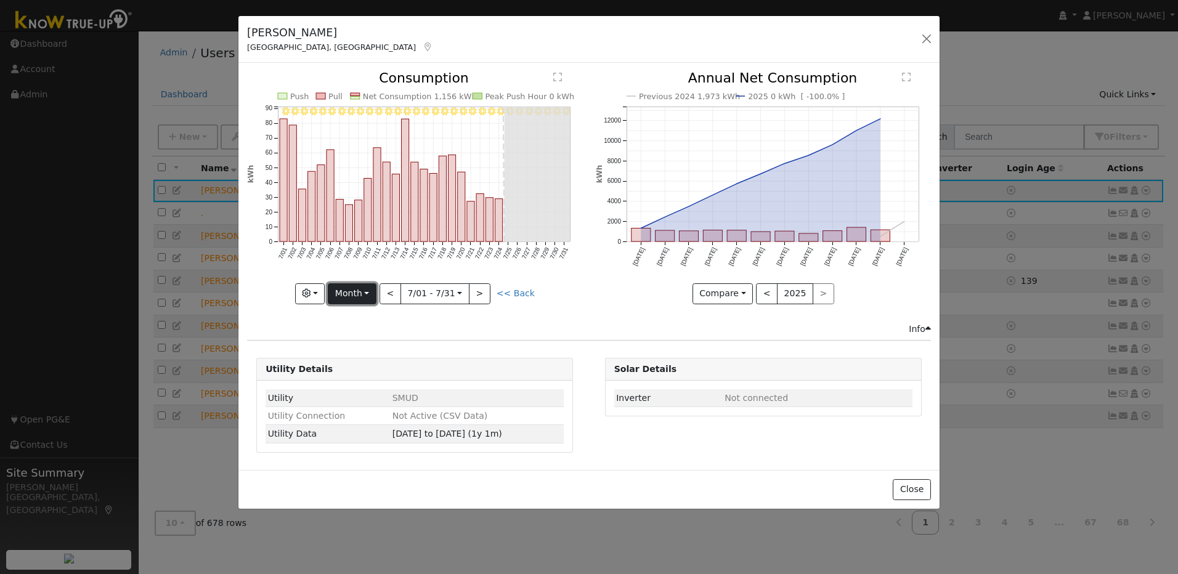
click at [352, 291] on button "Month" at bounding box center [352, 293] width 49 height 21
click at [351, 373] on link "Year" at bounding box center [371, 370] width 86 height 17
type input "2024-09-01"
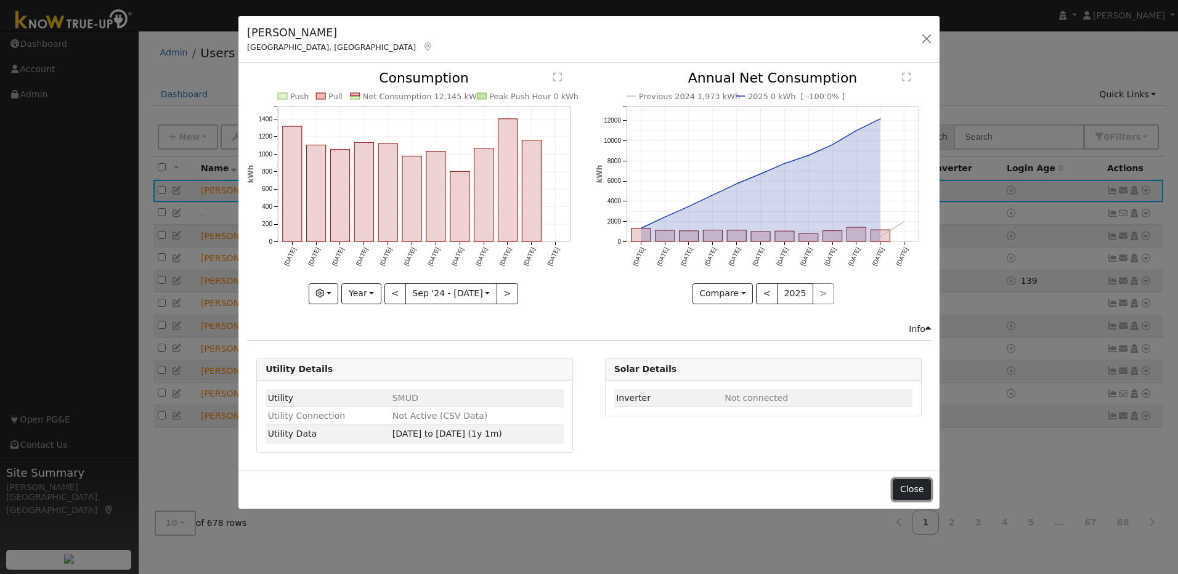
click at [919, 492] on button "Close" at bounding box center [911, 489] width 38 height 21
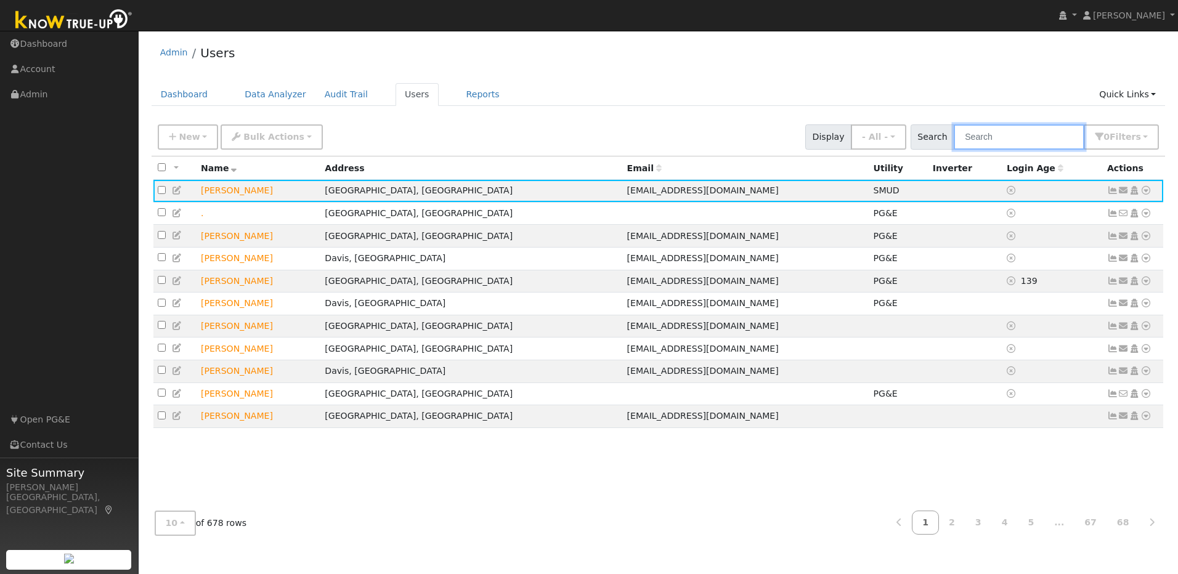
click at [1014, 134] on input "text" at bounding box center [1018, 136] width 131 height 25
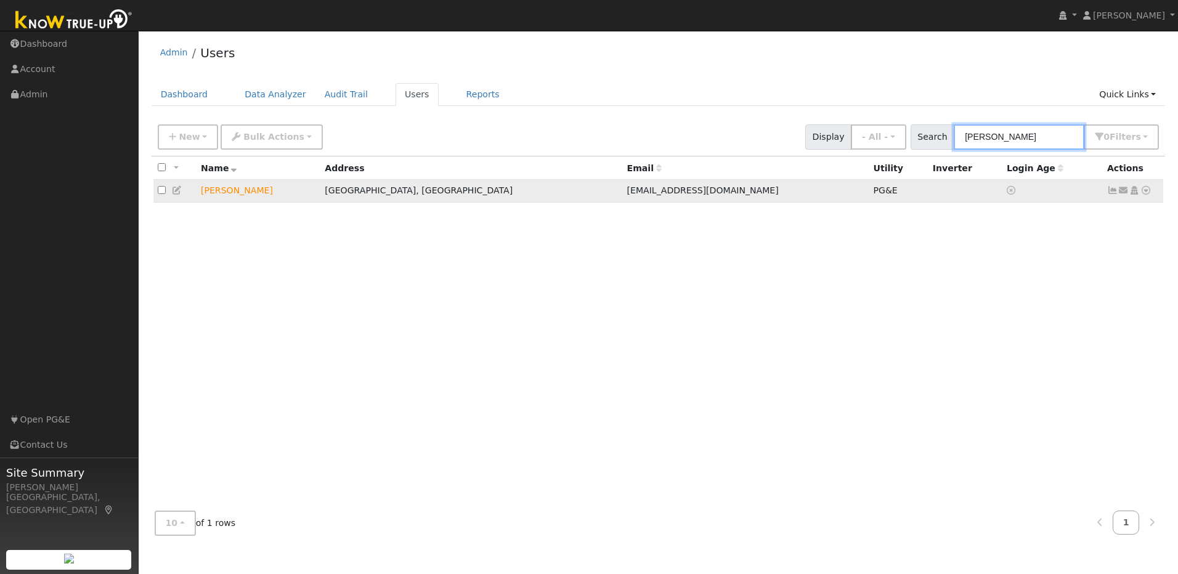
type input "diane medlock"
click at [1109, 193] on icon at bounding box center [1112, 190] width 11 height 9
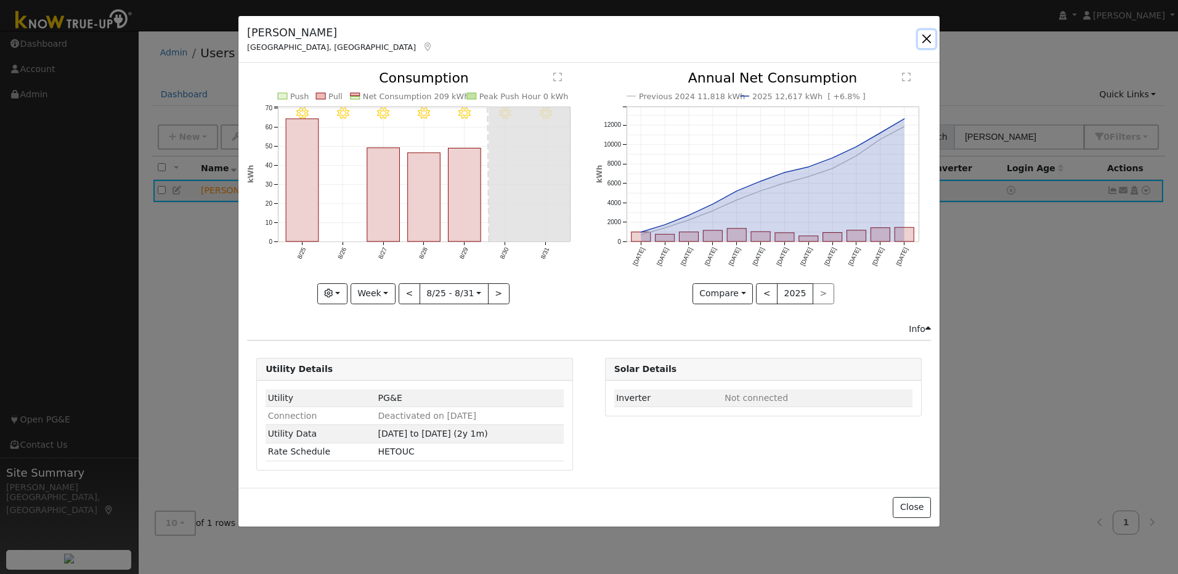
click at [926, 36] on button "button" at bounding box center [926, 38] width 17 height 17
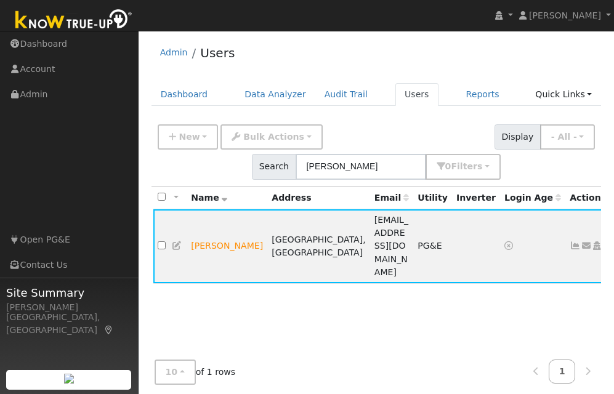
click at [394, 318] on div "All None All on page None on page Name Address Email Utility Inverter Login Age…" at bounding box center [377, 305] width 450 height 237
